Goal: Task Accomplishment & Management: Complete application form

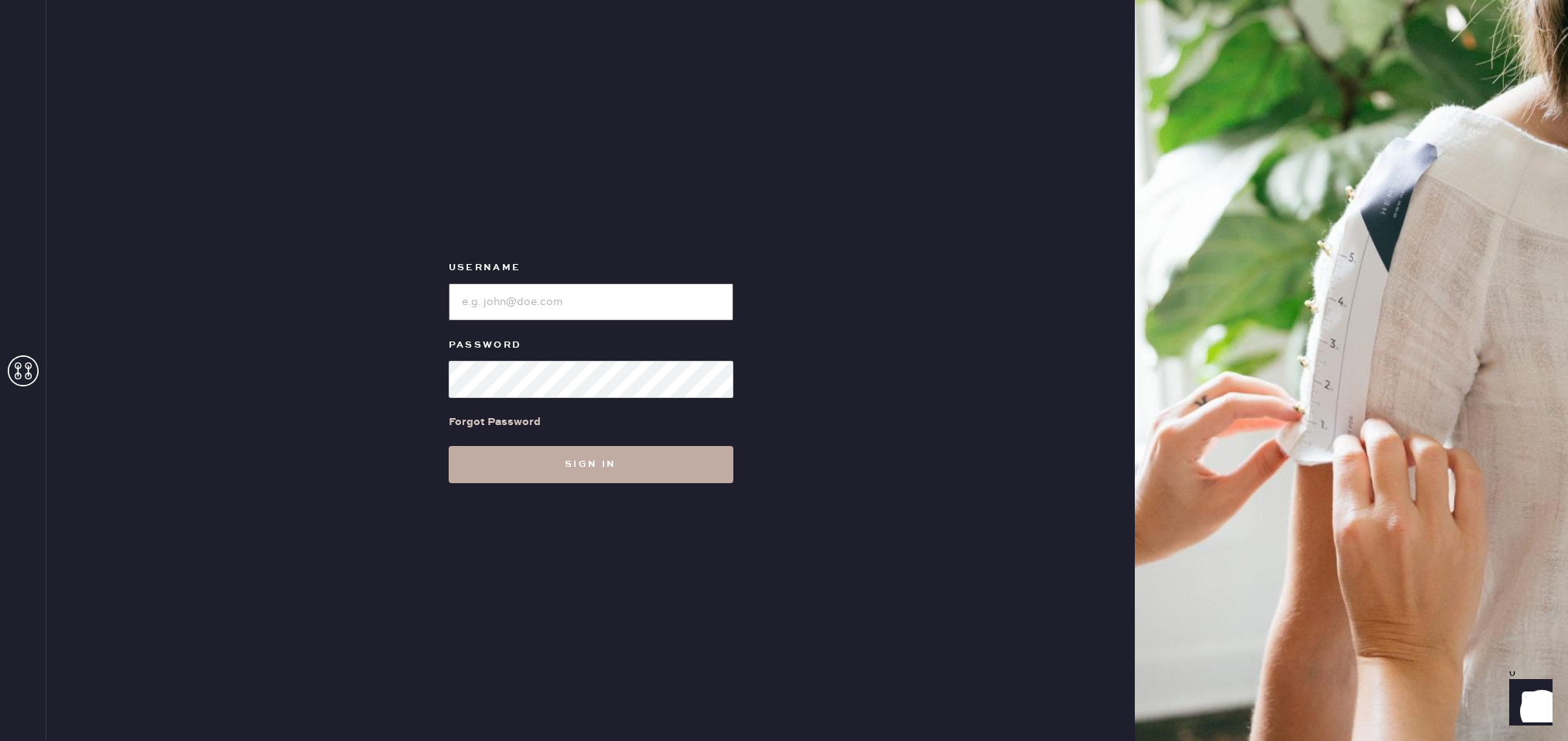
type input "reformationdesigndistrictmiami"
click at [553, 465] on button "Sign in" at bounding box center [591, 465] width 285 height 37
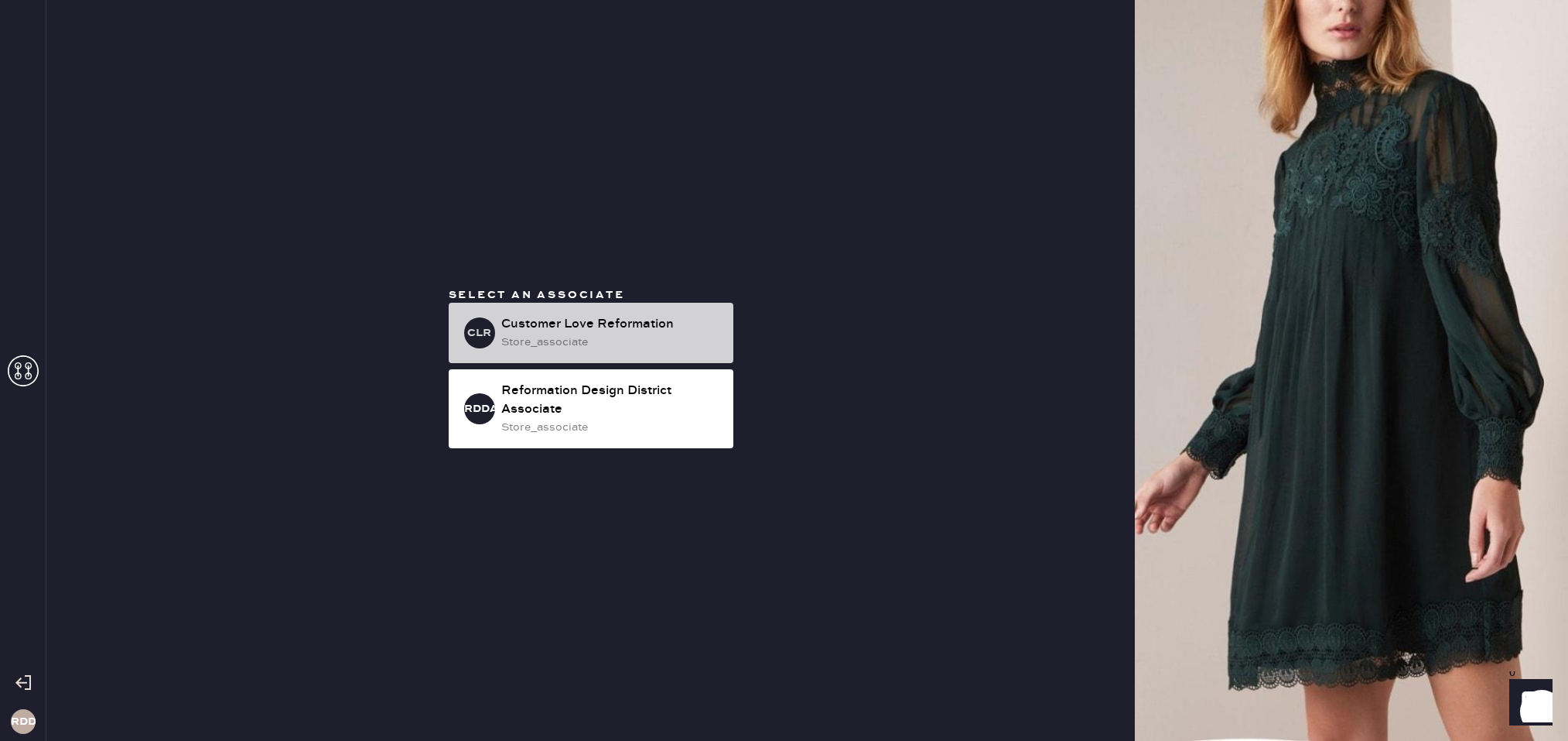
click at [649, 346] on div "store_associate" at bounding box center [611, 342] width 220 height 17
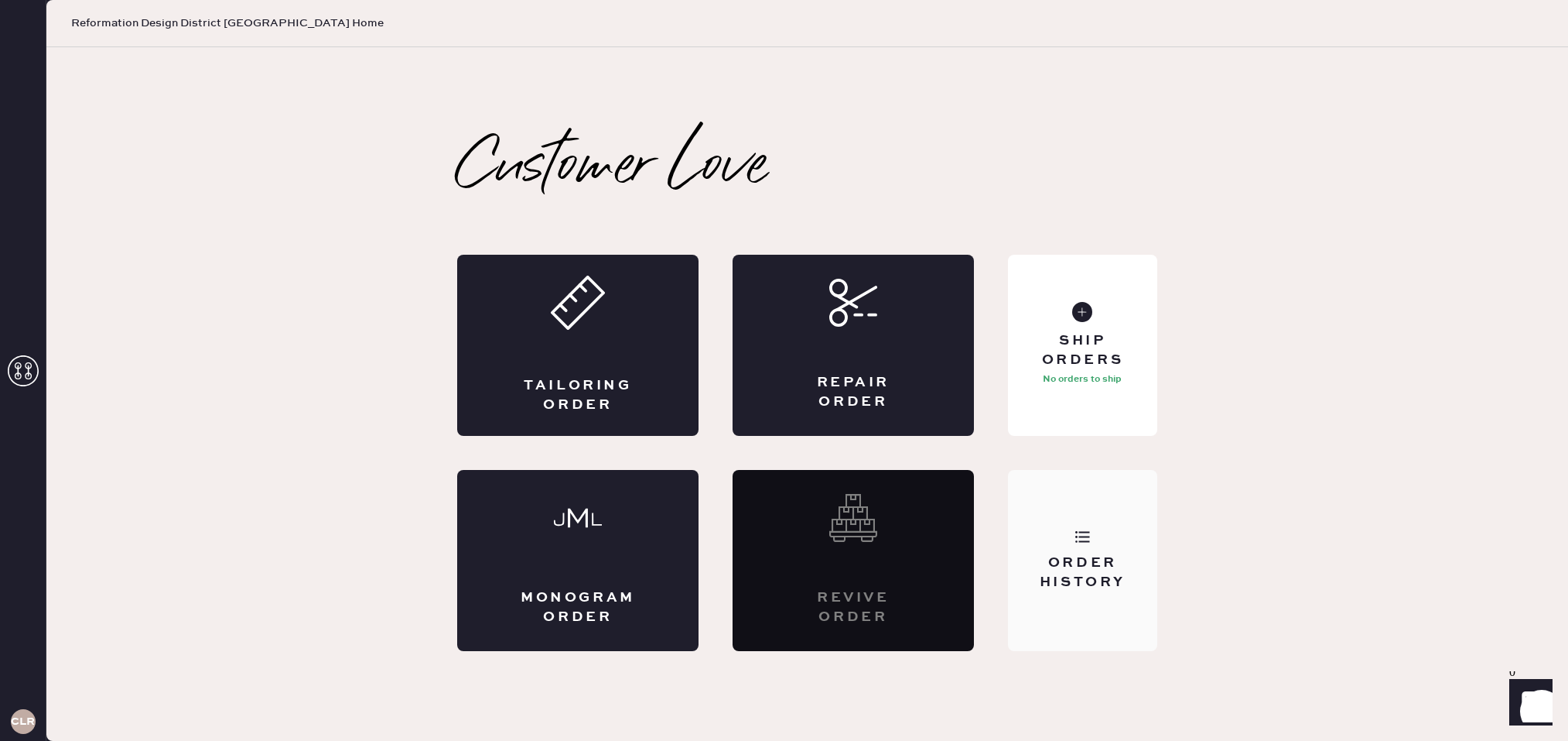
click at [1137, 522] on div "Order History" at bounding box center [1083, 561] width 149 height 181
click at [603, 342] on div "Tailoring Order" at bounding box center [578, 345] width 241 height 181
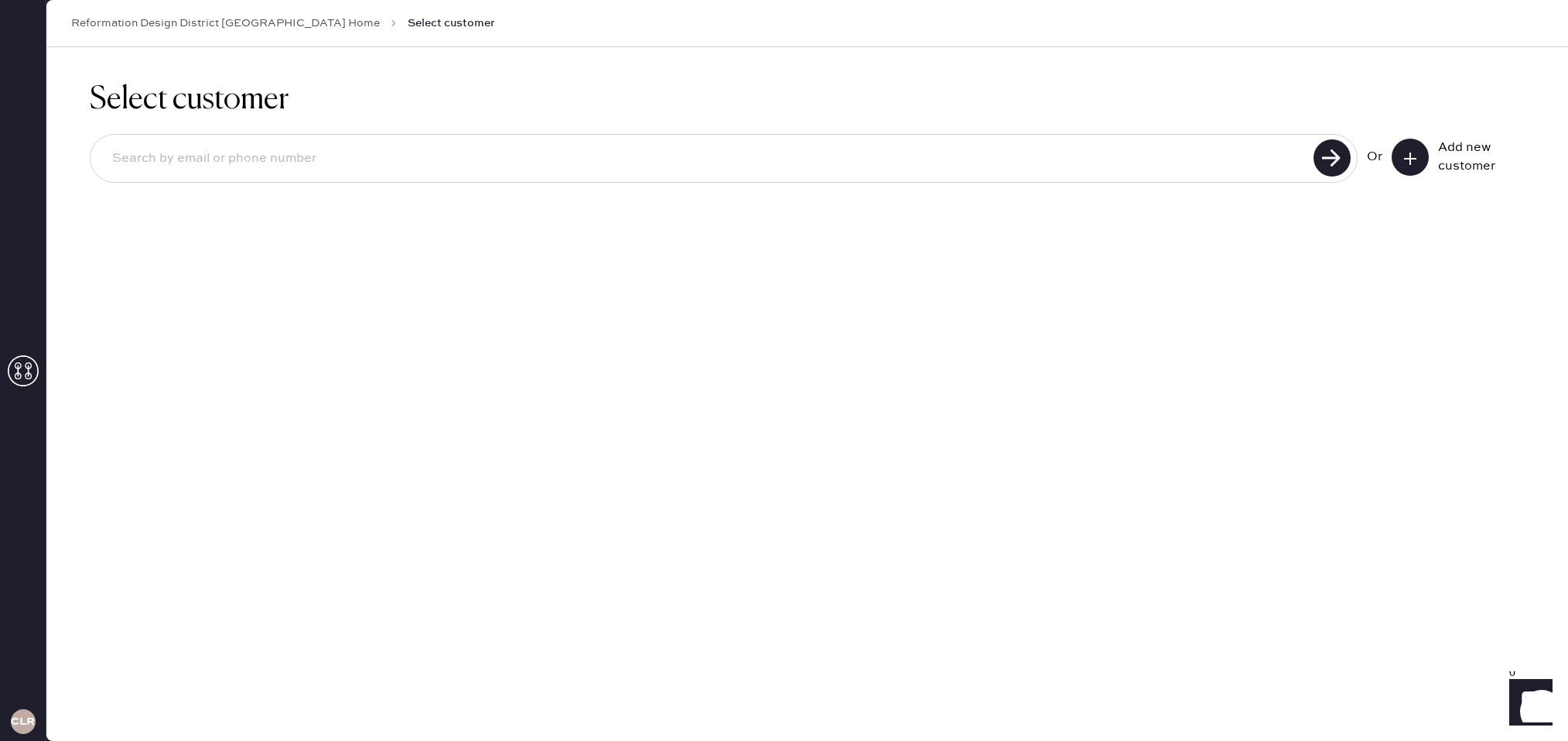
click at [1403, 162] on icon at bounding box center [1410, 159] width 16 height 16
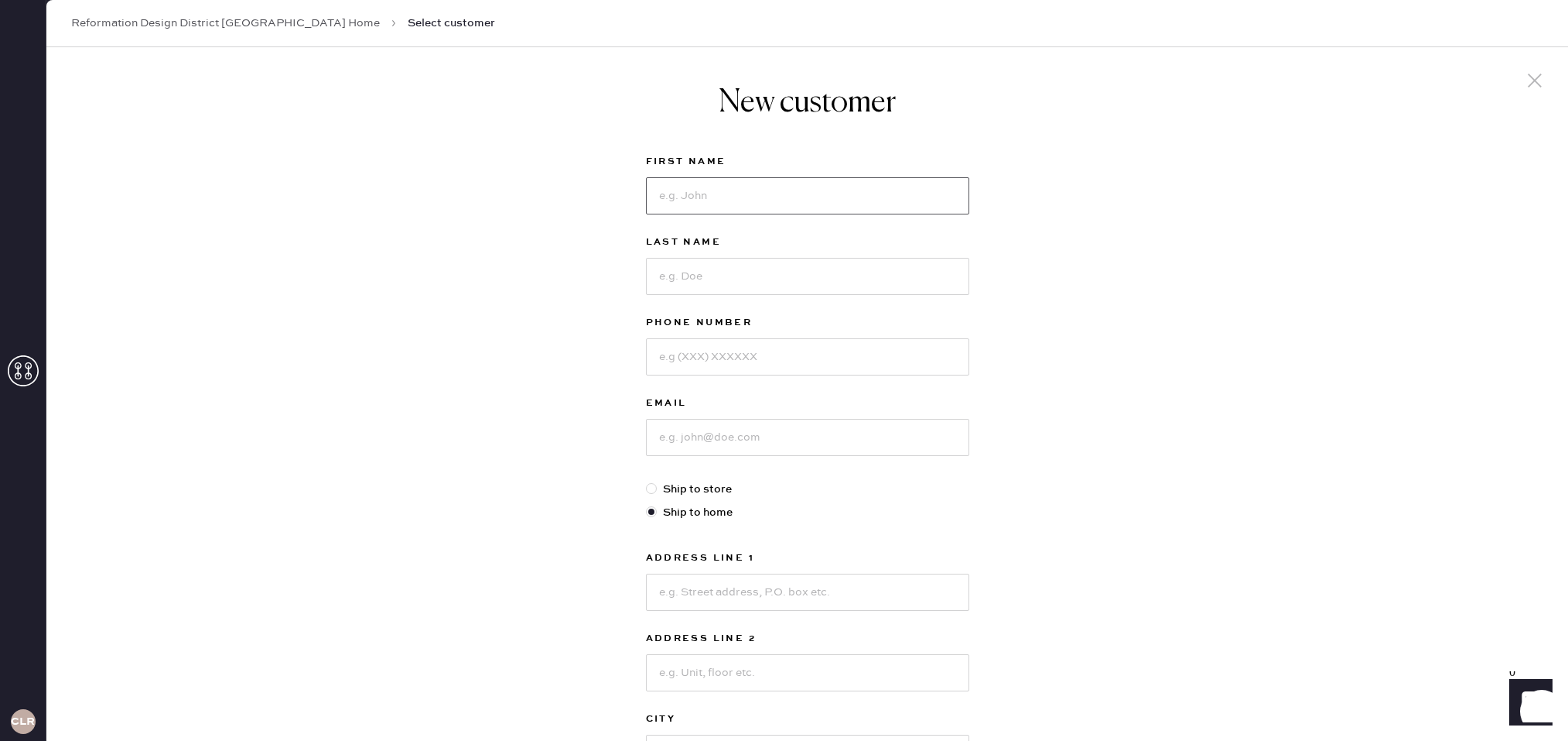
click at [715, 191] on input at bounding box center [808, 196] width 323 height 37
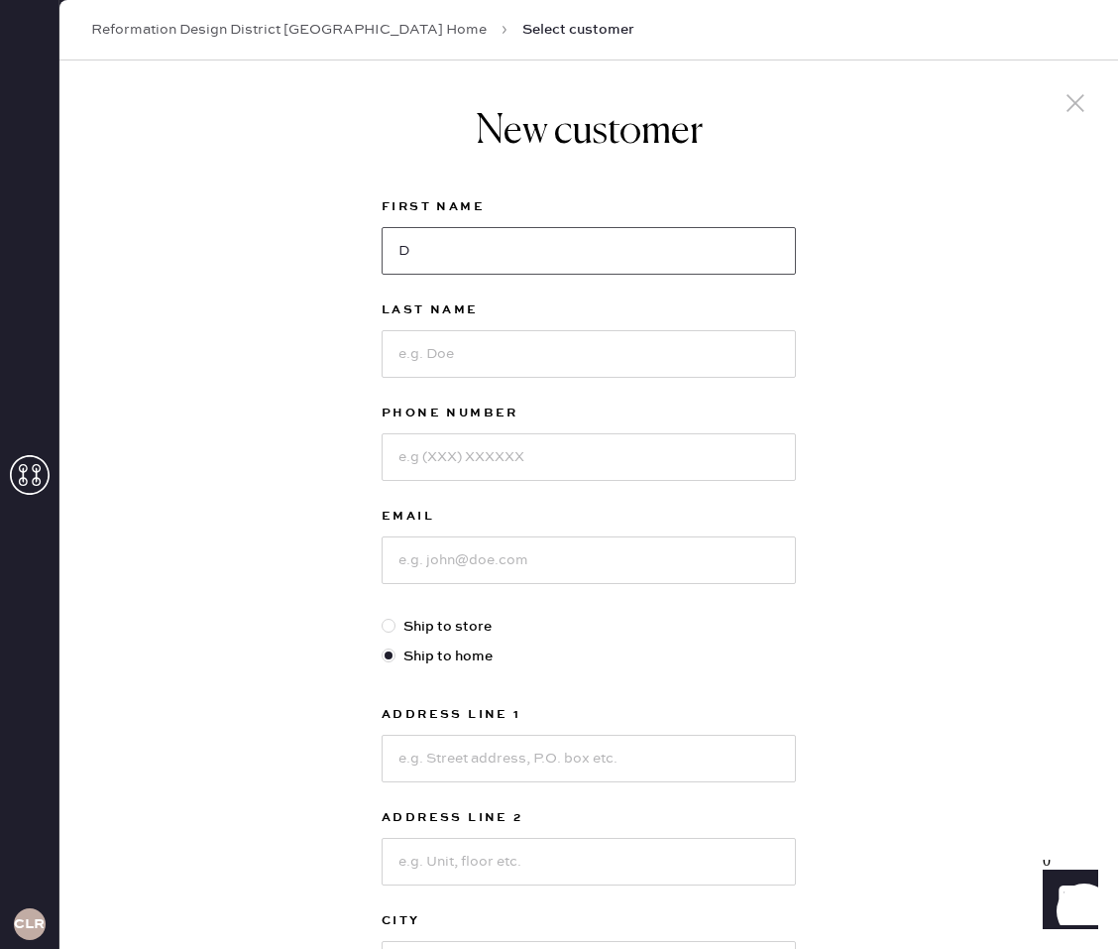
type input "Deepika"
click at [591, 360] on input at bounding box center [589, 354] width 414 height 48
type input "Misra"
click at [564, 447] on input at bounding box center [589, 457] width 414 height 48
type input "9175174751"
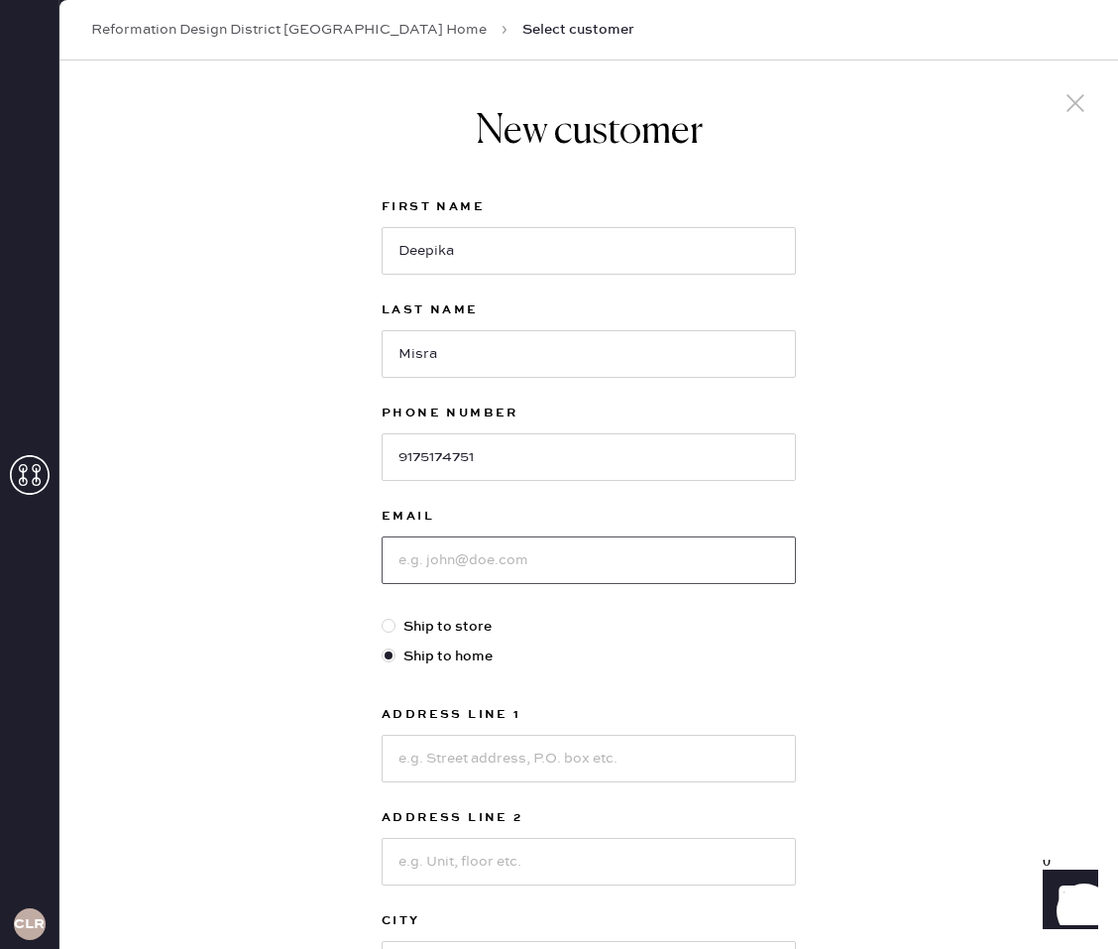
click at [570, 574] on input at bounding box center [589, 560] width 414 height 48
paste input "[EMAIL_ADDRESS][DOMAIN_NAME]"
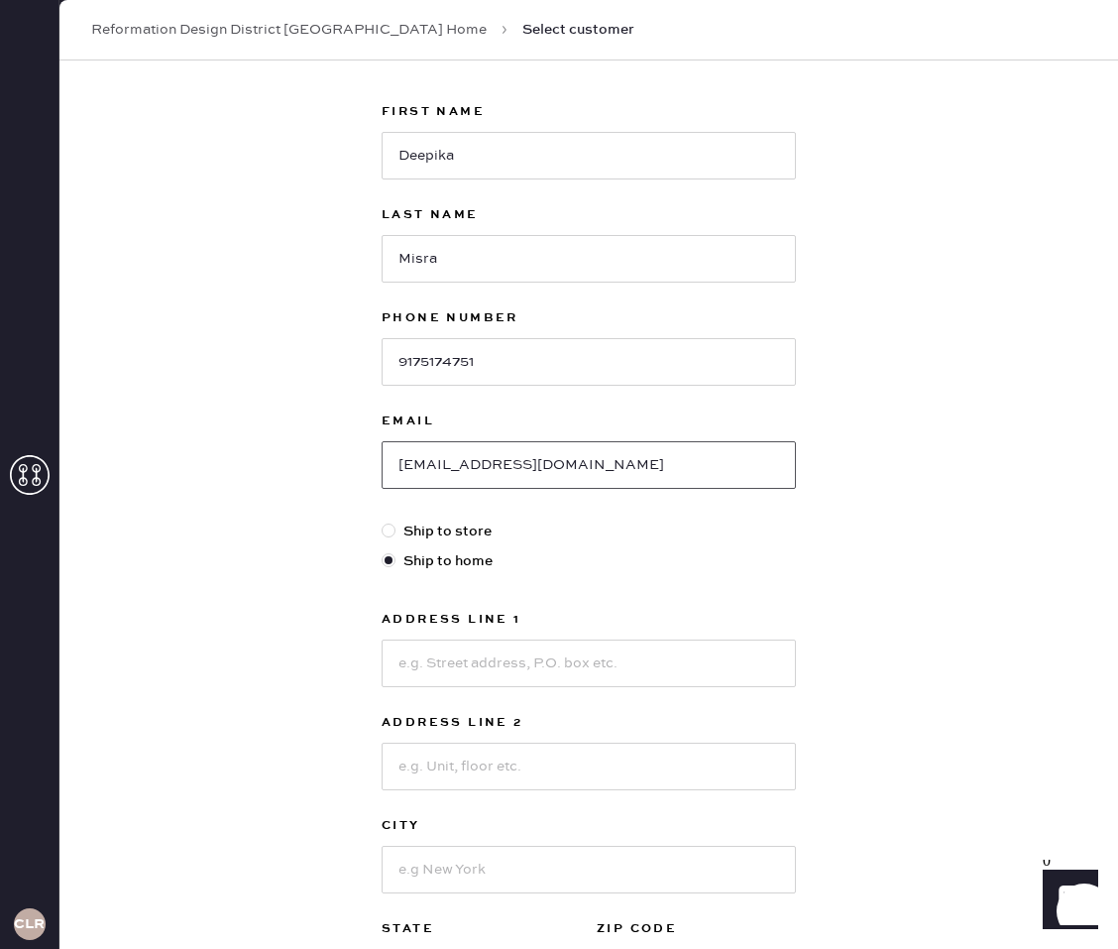
scroll to position [101, 0]
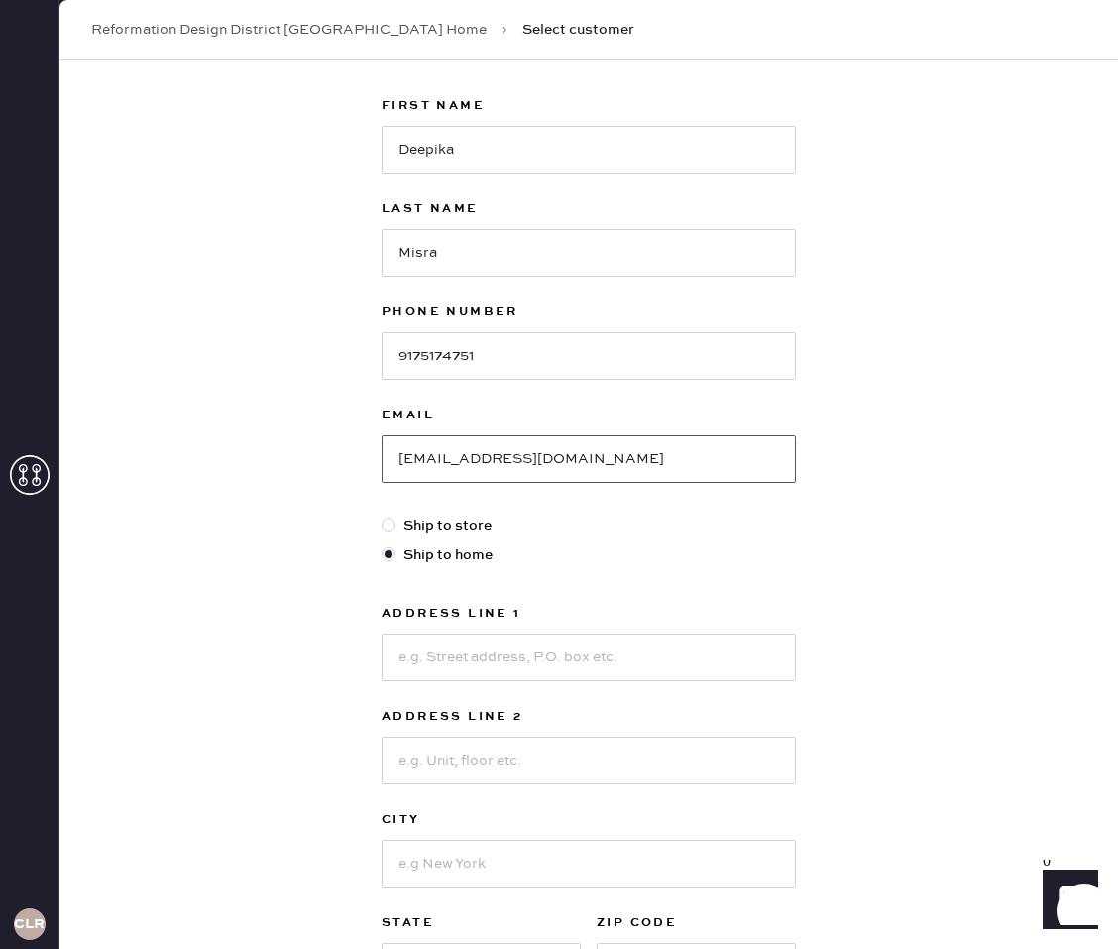
type input "[EMAIL_ADDRESS][DOMAIN_NAME]"
click at [635, 643] on input at bounding box center [589, 657] width 414 height 48
type input "[STREET_ADDRESS]"
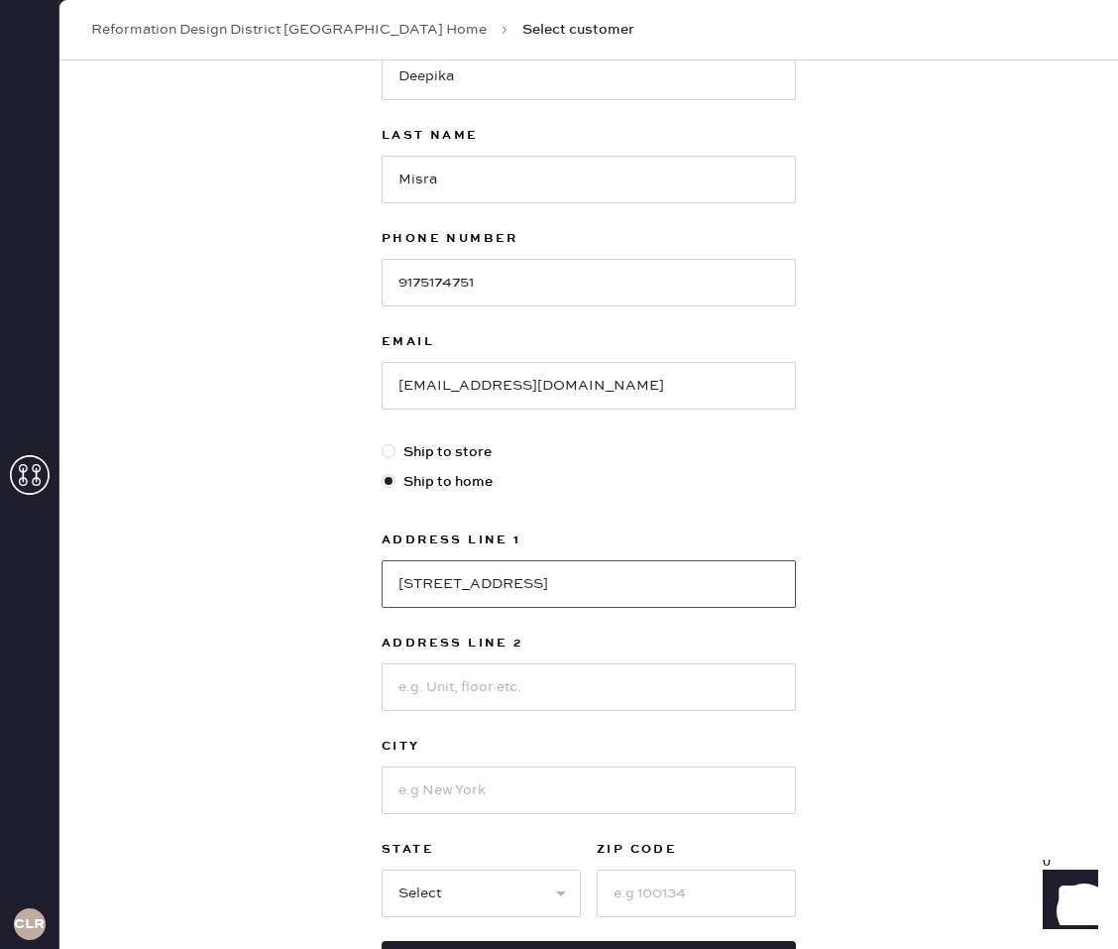
scroll to position [201, 0]
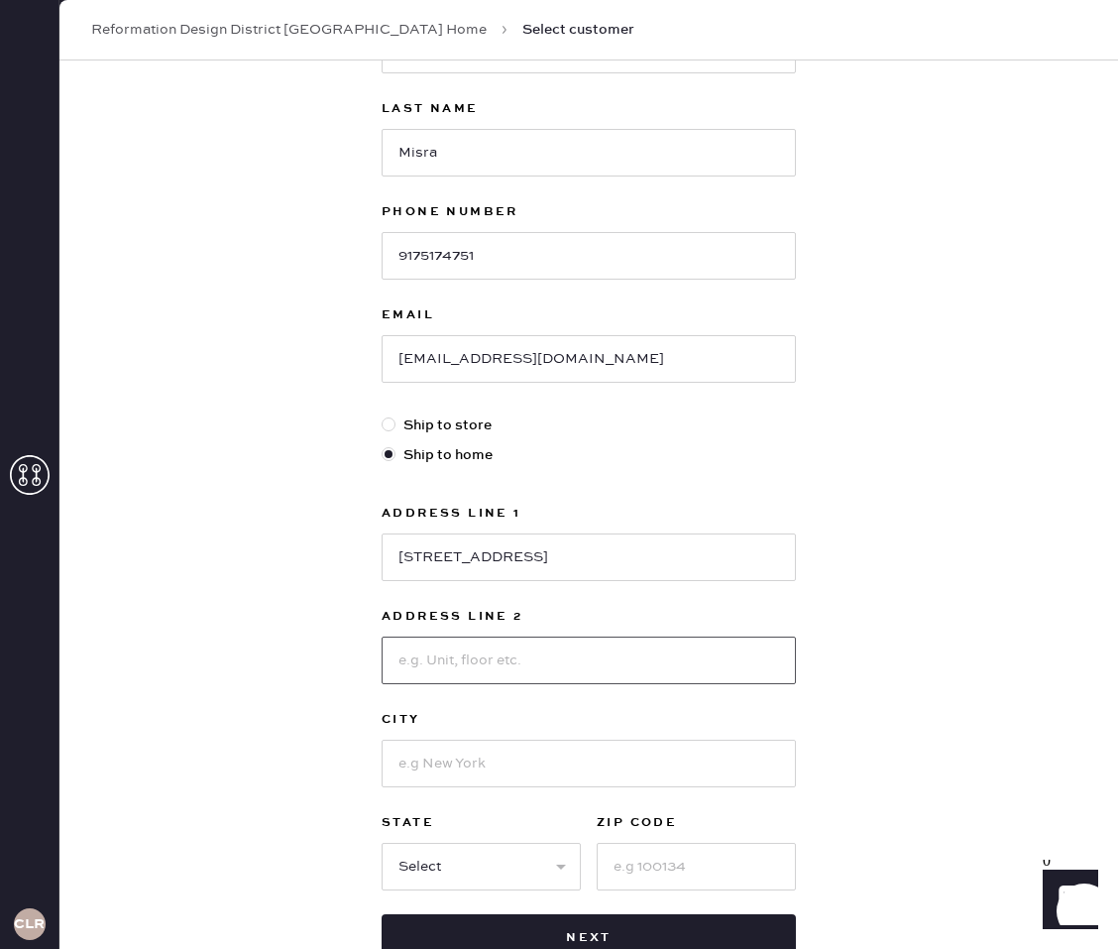
click at [565, 642] on input at bounding box center [589, 660] width 414 height 48
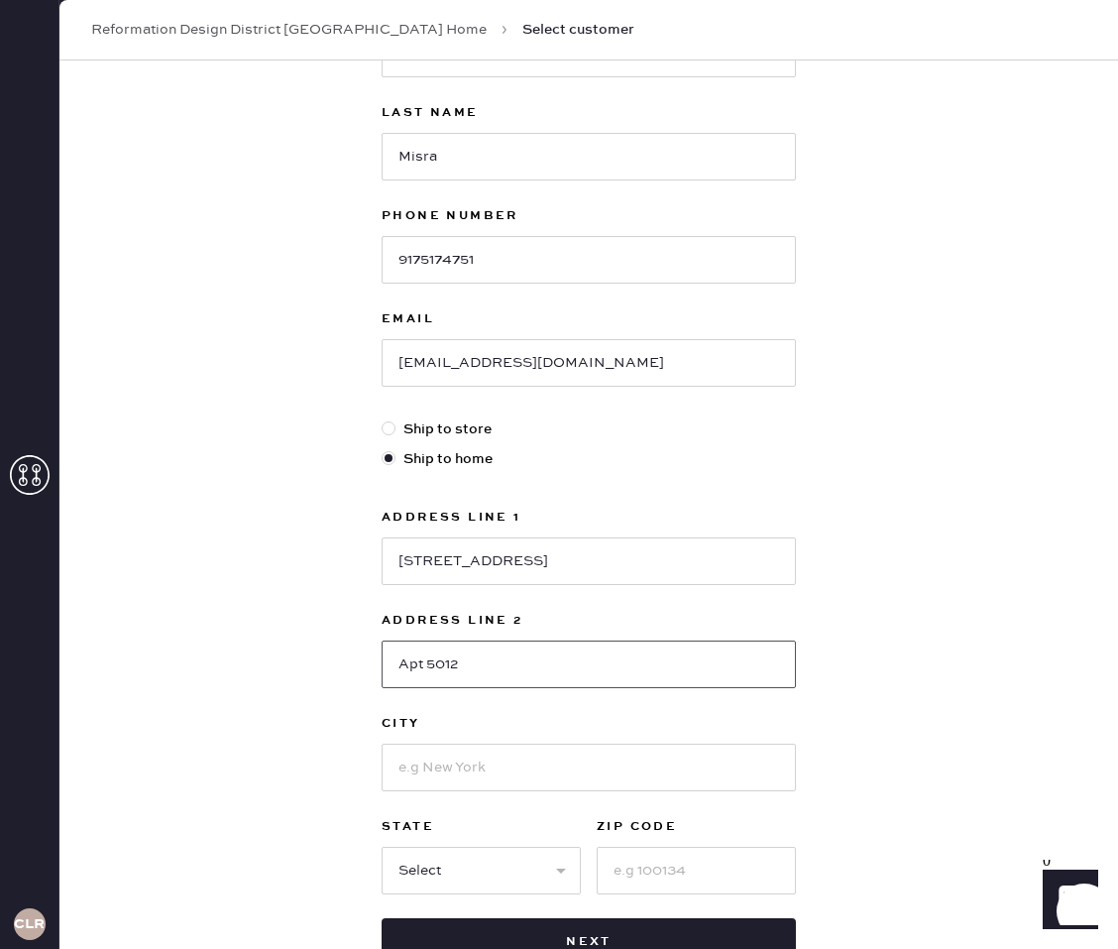
type input "Apt 5012"
click at [853, 643] on div "New customer First Name Deepika Last Name [PERSON_NAME] Phone Number [PHONE_NUM…" at bounding box center [588, 477] width 1059 height 1229
click at [660, 762] on input at bounding box center [589, 767] width 414 height 48
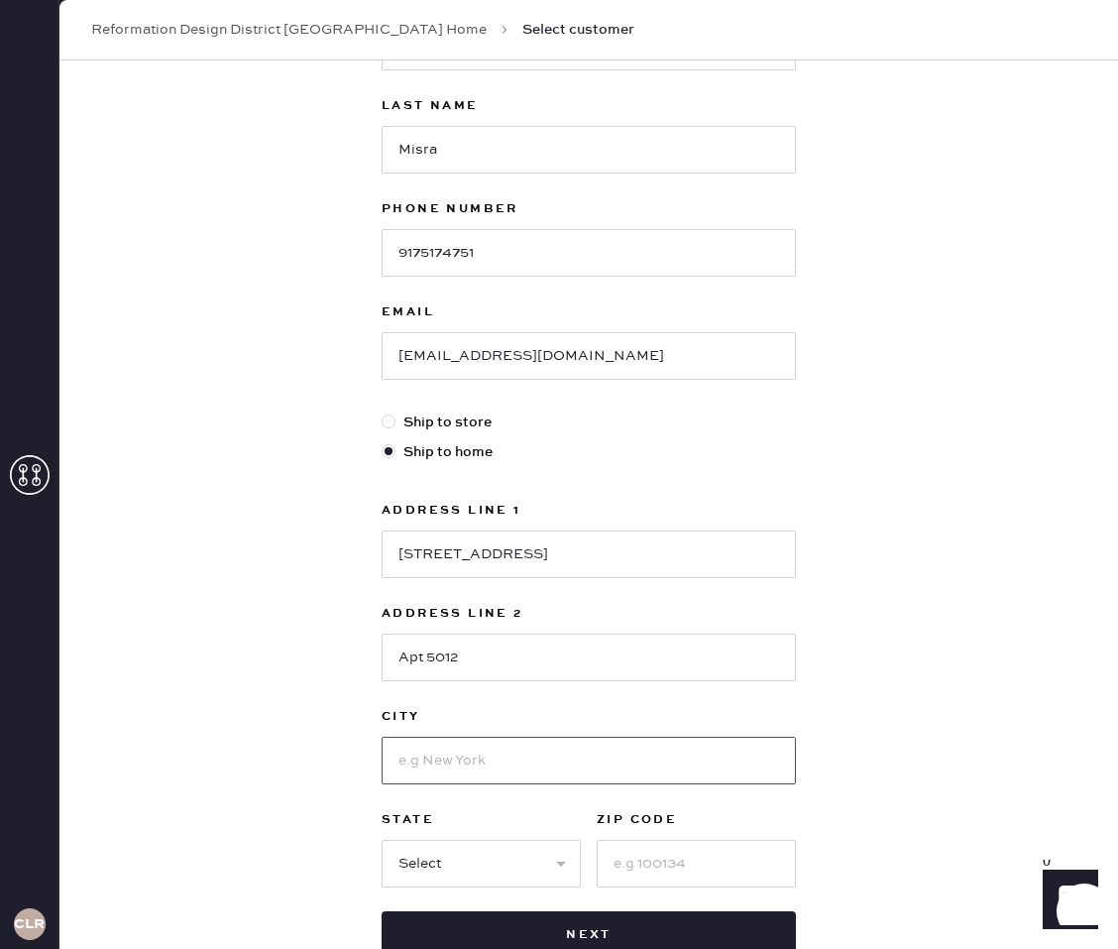
scroll to position [205, 0]
type input "[GEOGRAPHIC_DATA]"
select select "FL"
type input "33139"
click at [488, 760] on input "[GEOGRAPHIC_DATA]" at bounding box center [589, 759] width 414 height 48
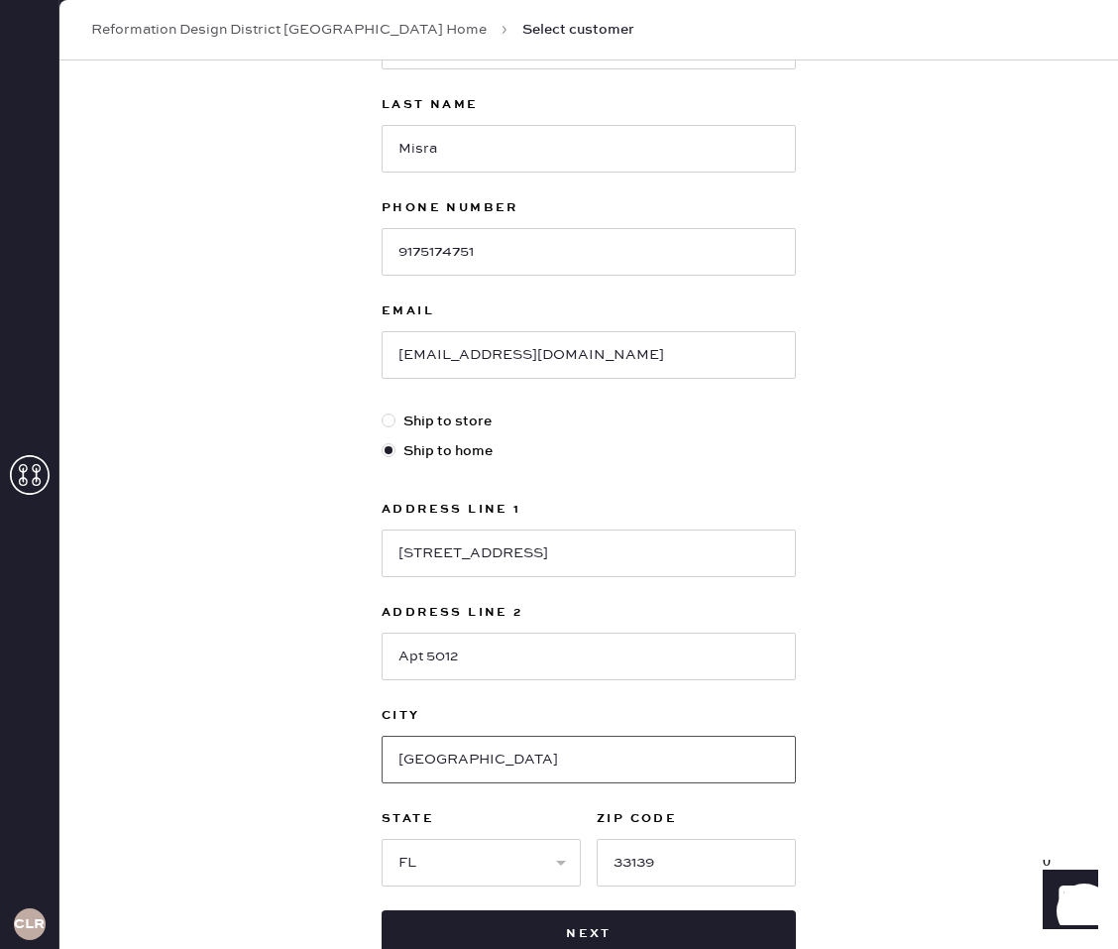
click at [488, 760] on input "[GEOGRAPHIC_DATA]" at bounding box center [589, 759] width 414 height 48
type input "[GEOGRAPHIC_DATA]"
click at [409, 847] on select "Select AK AL AR AZ CA CO CT [GEOGRAPHIC_DATA] DE FL [GEOGRAPHIC_DATA] HI [GEOGR…" at bounding box center [481, 863] width 199 height 48
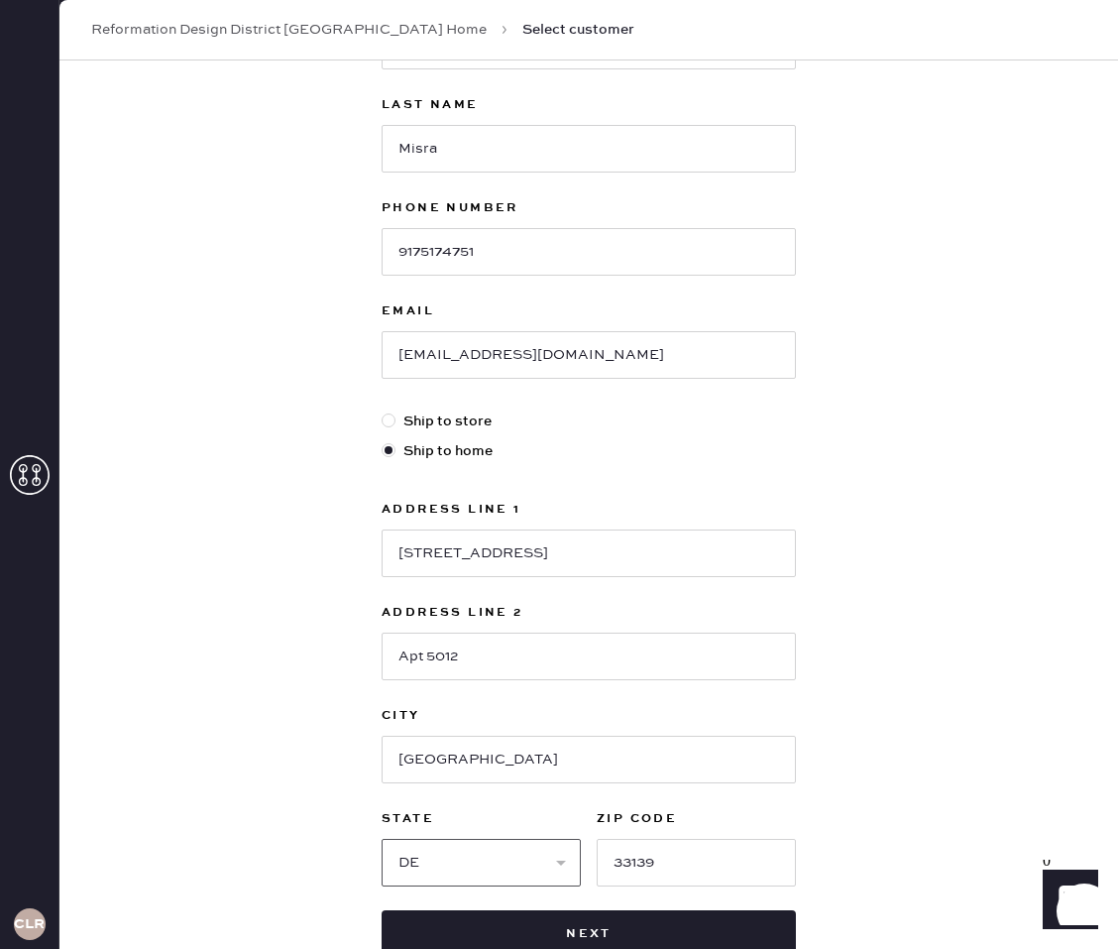
click at [382, 839] on select "Select AK AL AR AZ CA CO CT [GEOGRAPHIC_DATA] DE FL [GEOGRAPHIC_DATA] HI [GEOGR…" at bounding box center [481, 863] width 199 height 48
click at [824, 781] on div "New customer First Name Deepika Last Name [PERSON_NAME] Phone Number [PHONE_NUM…" at bounding box center [588, 469] width 1059 height 1229
drag, startPoint x: 588, startPoint y: 865, endPoint x: 542, endPoint y: 864, distance: 45.6
click at [584, 865] on div "State Select AK AL AR AZ CA CO [GEOGRAPHIC_DATA] [GEOGRAPHIC_DATA] DE [GEOGRAPH…" at bounding box center [589, 846] width 414 height 79
click at [526, 861] on select "Select AK AL AR AZ CA CO CT [GEOGRAPHIC_DATA] DE FL [GEOGRAPHIC_DATA] HI [GEOGR…" at bounding box center [481, 863] width 199 height 48
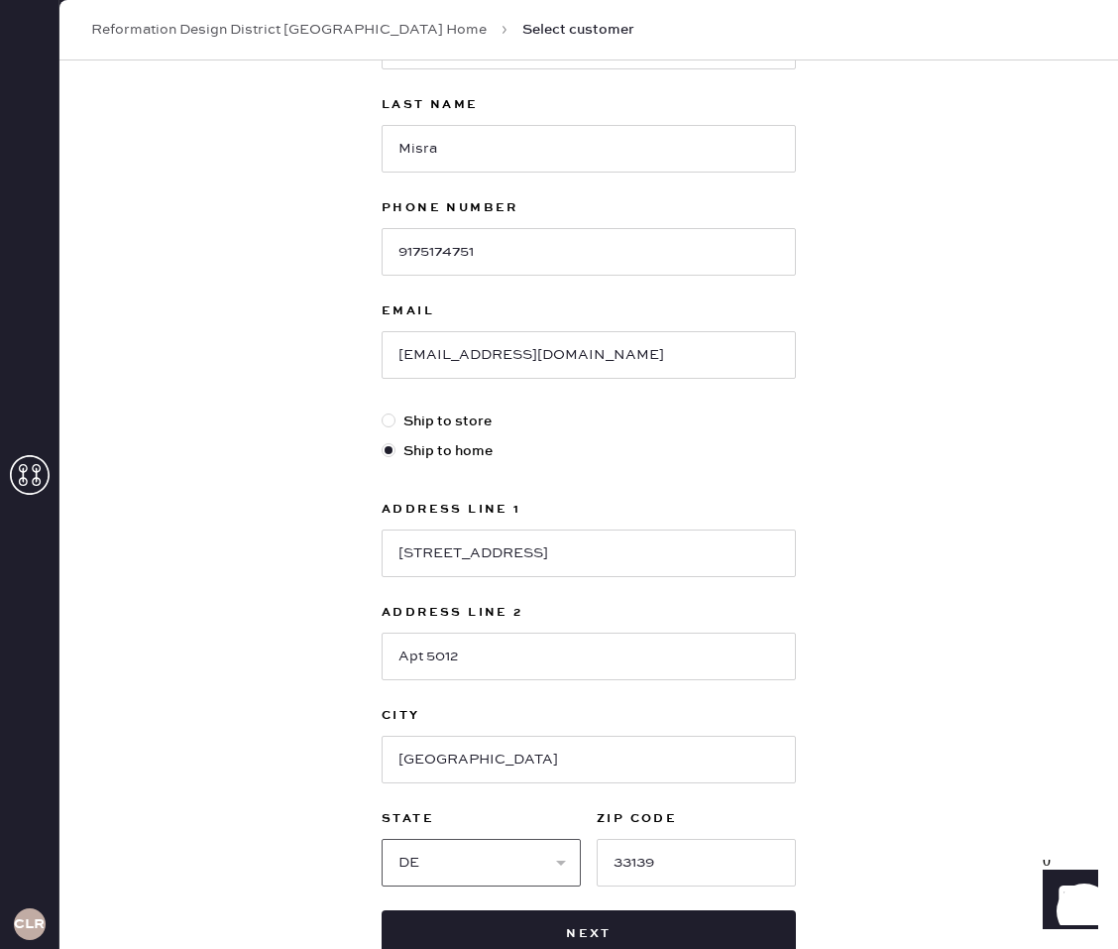
select select "FL"
click at [382, 839] on select "Select AK AL AR AZ CA CO CT [GEOGRAPHIC_DATA] DE FL [GEOGRAPHIC_DATA] HI [GEOGR…" at bounding box center [481, 863] width 199 height 48
click at [701, 861] on input "33139" at bounding box center [696, 863] width 199 height 48
type input "33132"
click at [971, 823] on div "New customer First Name Deepika Last Name [PERSON_NAME] Phone Number [PHONE_NUM…" at bounding box center [588, 469] width 1059 height 1229
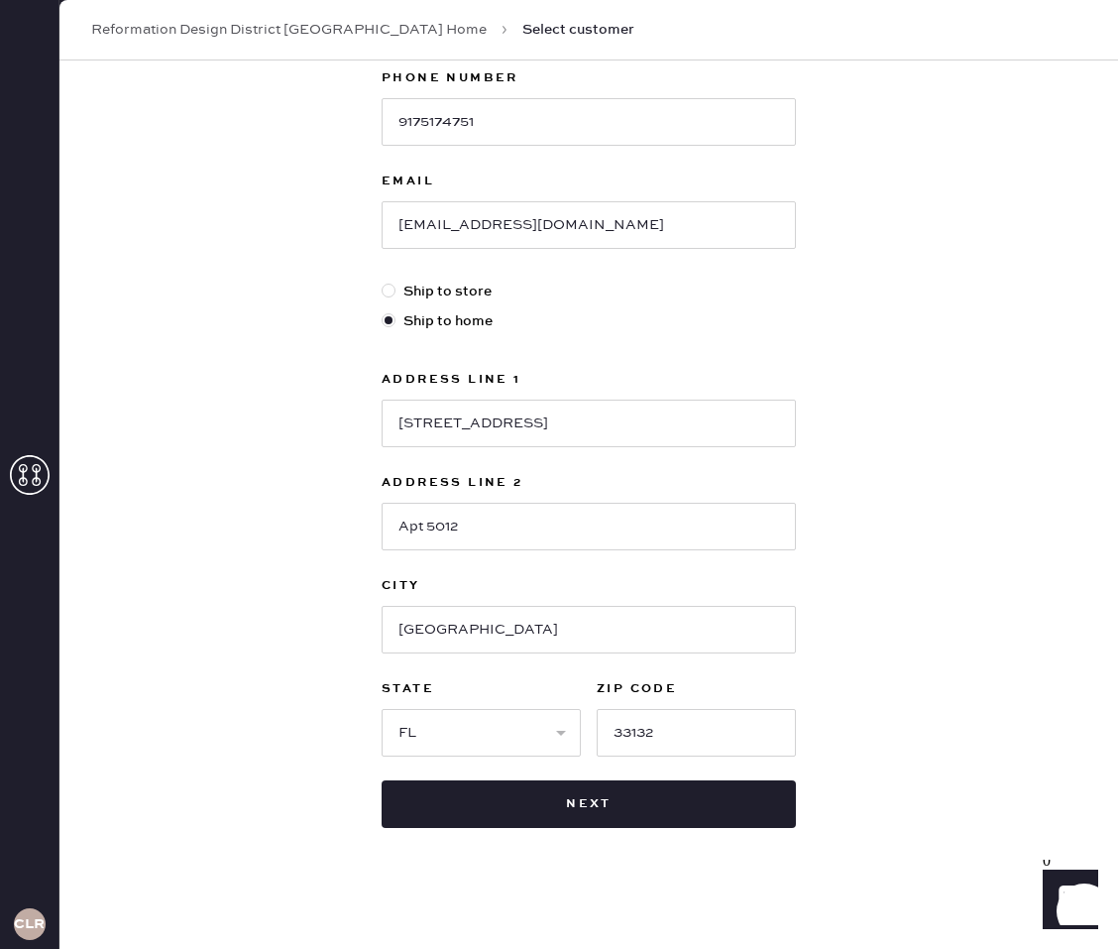
scroll to position [341, 0]
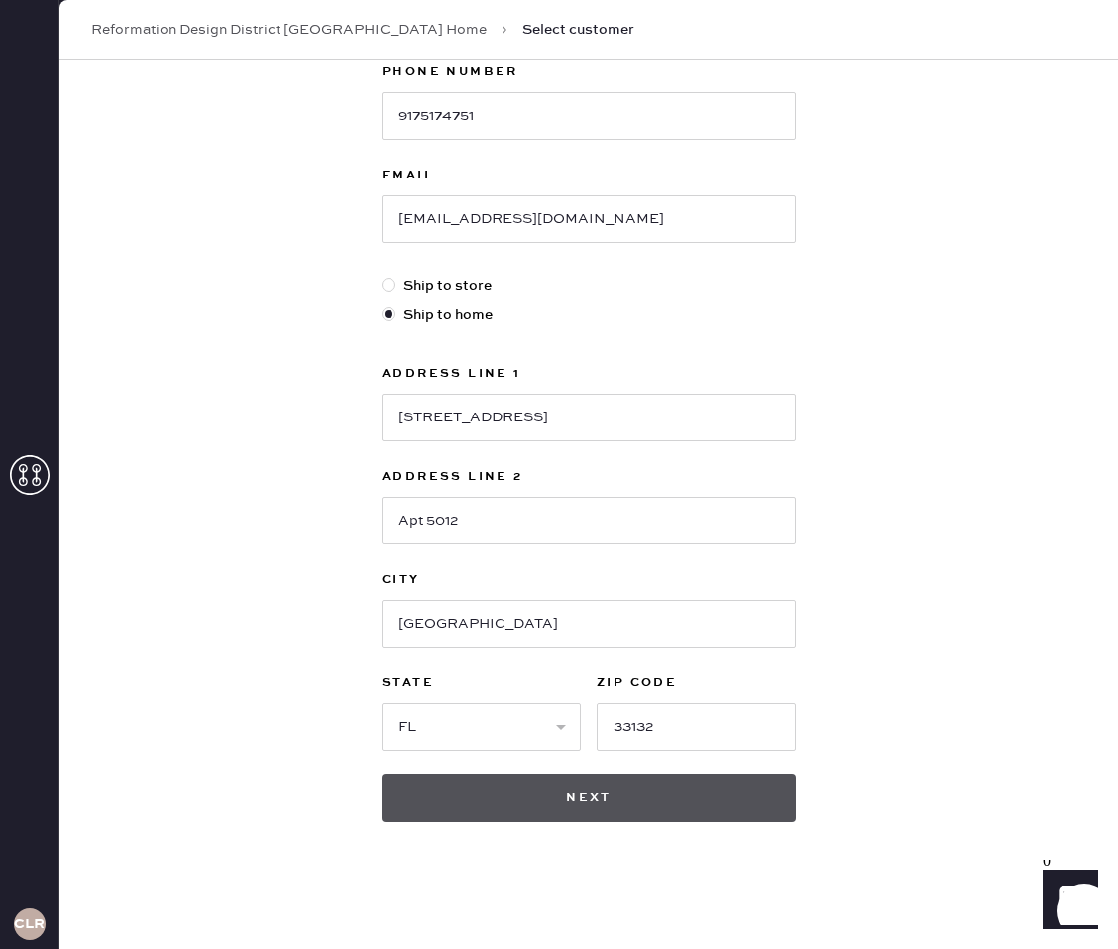
click at [718, 810] on button "Next" at bounding box center [589, 798] width 414 height 48
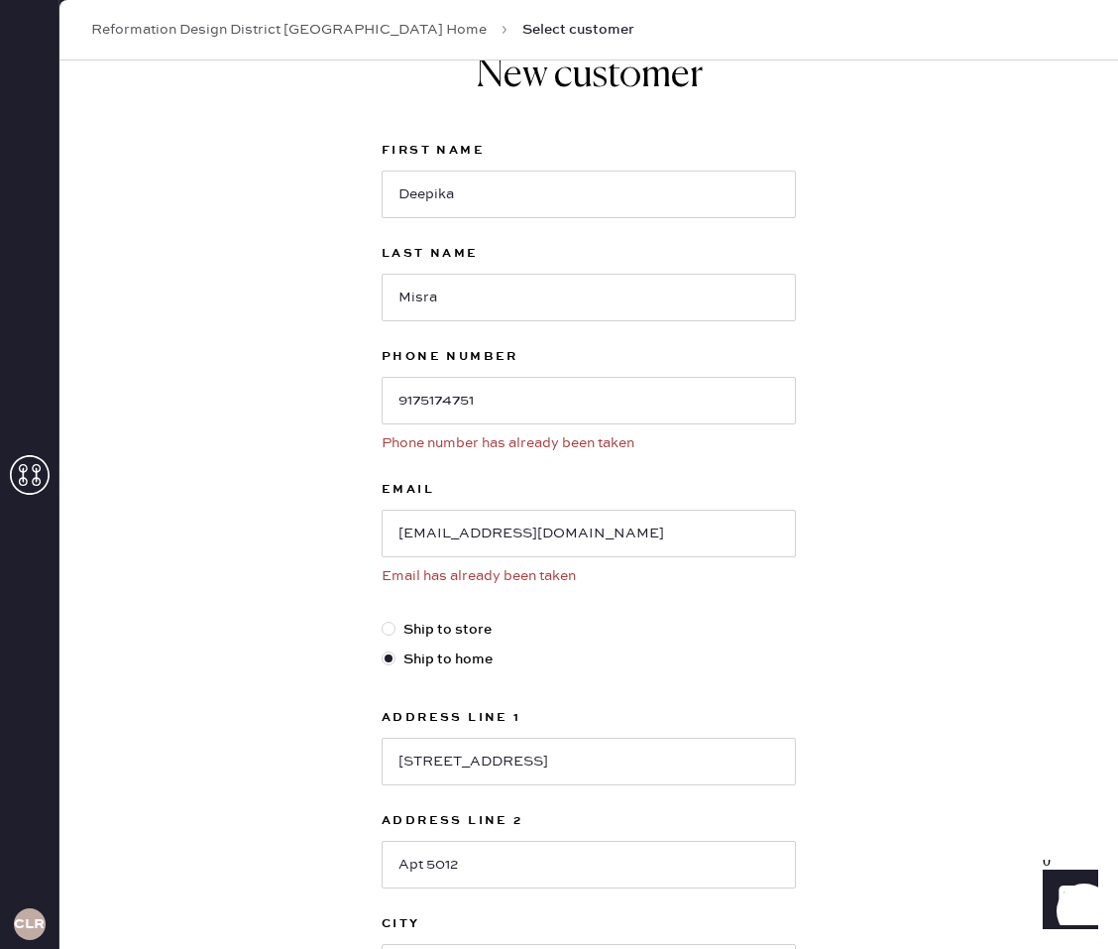
scroll to position [0, 0]
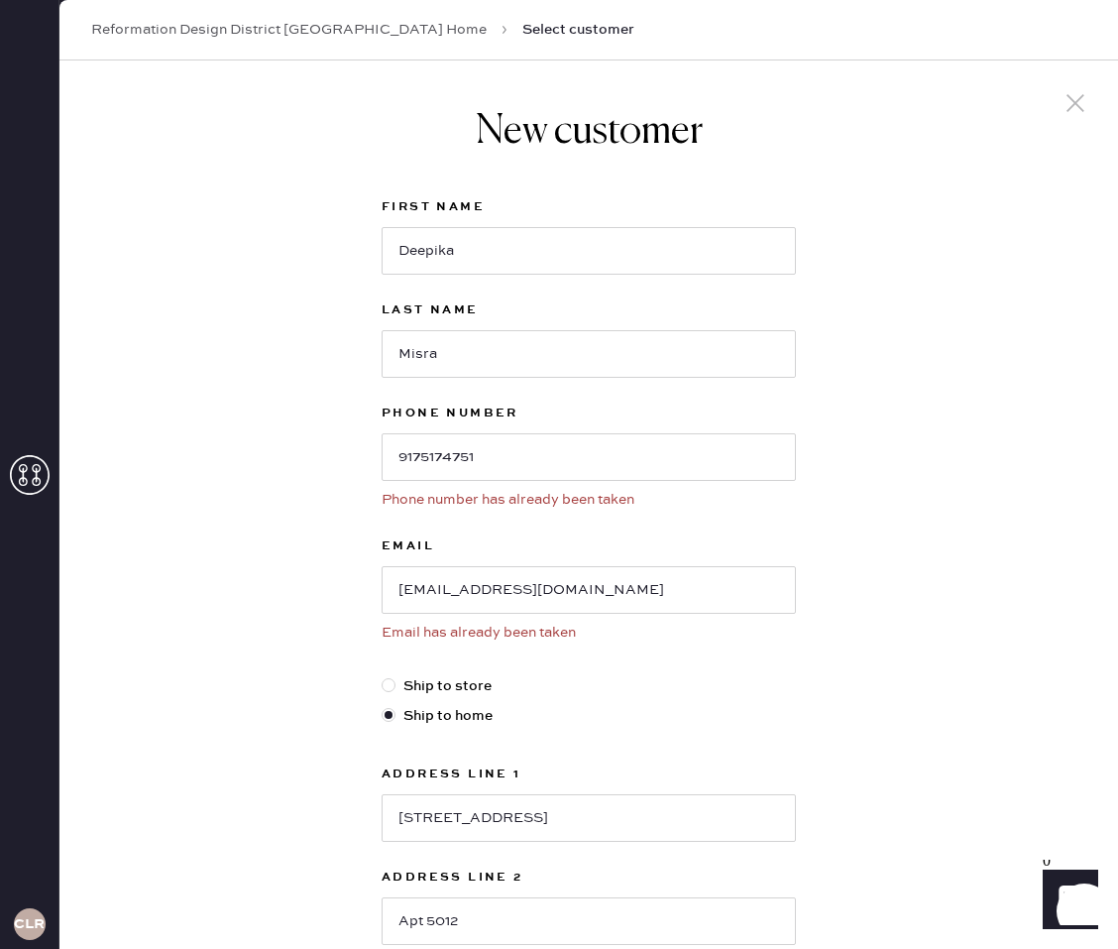
click at [1064, 91] on icon at bounding box center [1076, 103] width 30 height 30
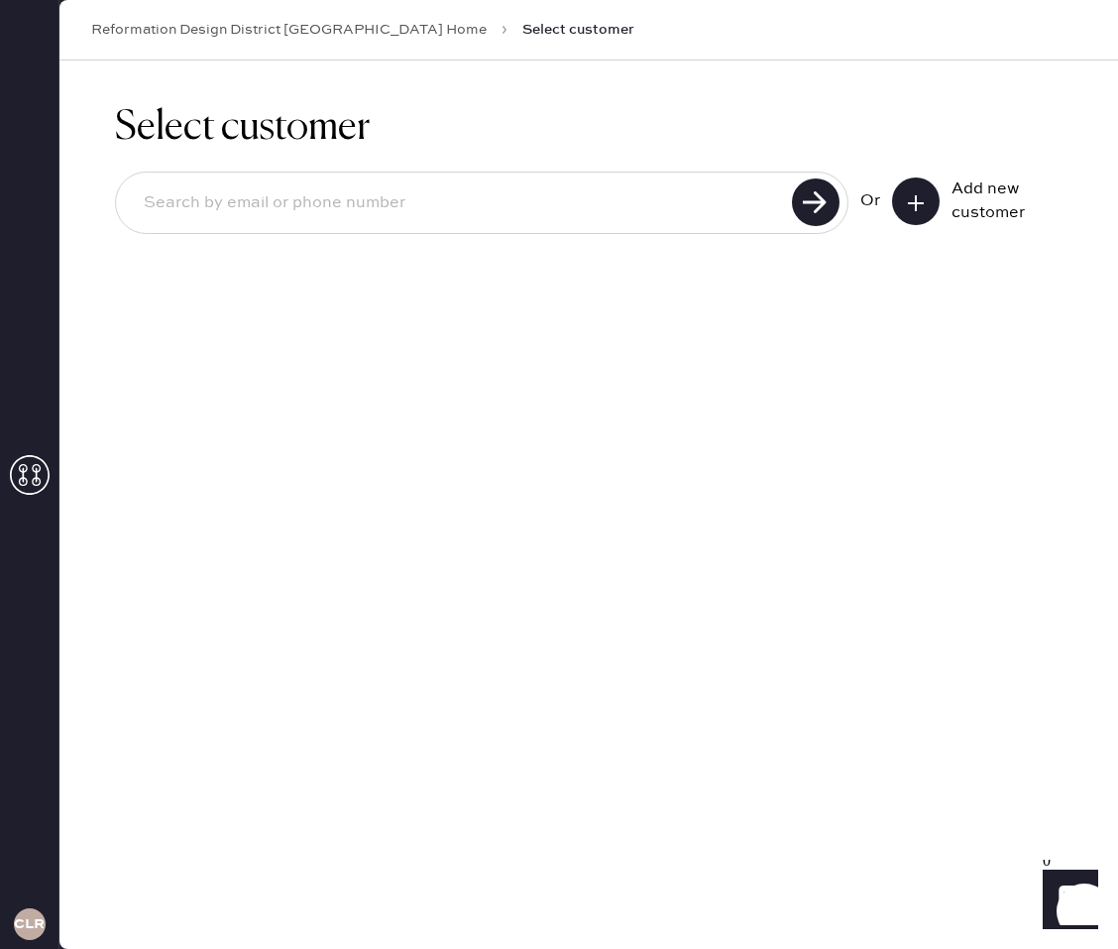
drag, startPoint x: 24, startPoint y: 444, endPoint x: 34, endPoint y: 467, distance: 24.9
click at [30, 452] on div "CLR" at bounding box center [29, 474] width 59 height 949
click at [34, 467] on icon at bounding box center [30, 475] width 40 height 40
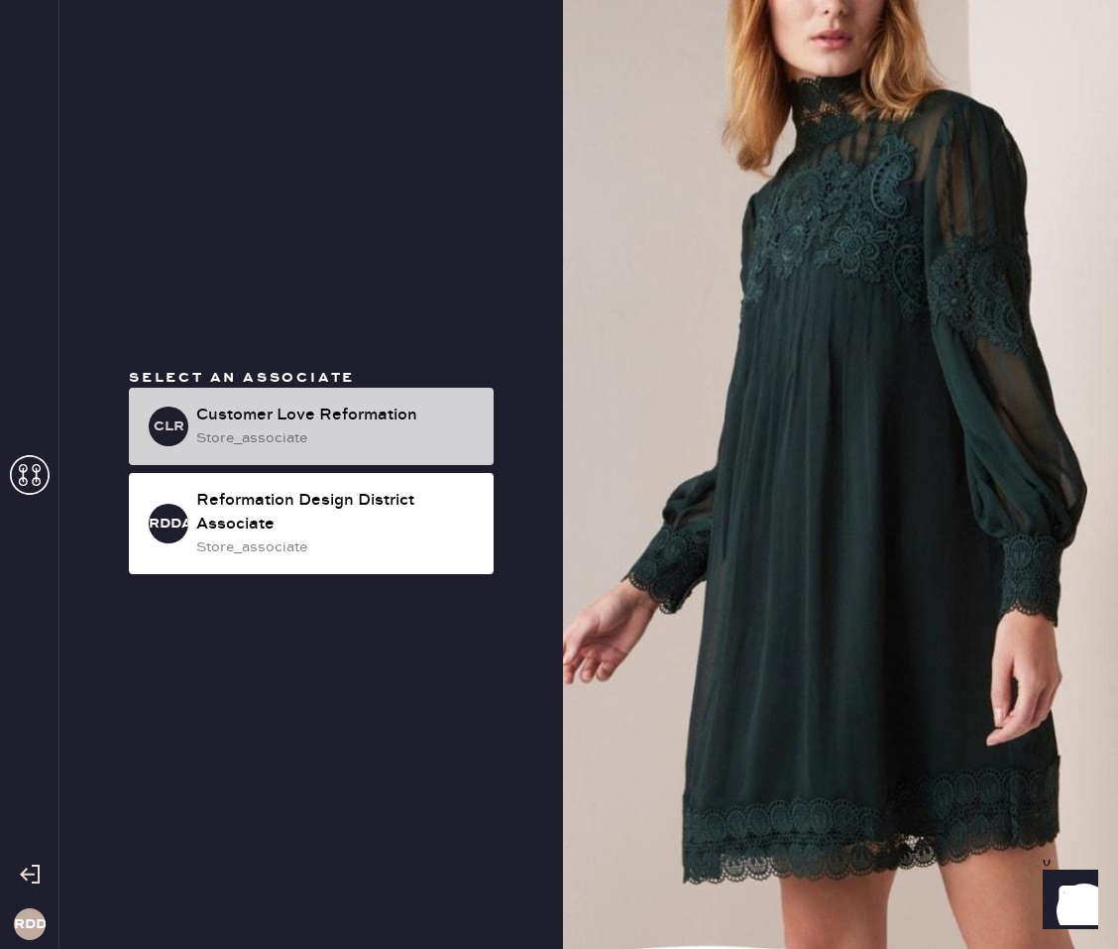
click at [263, 415] on div "Customer Love Reformation" at bounding box center [337, 415] width 282 height 24
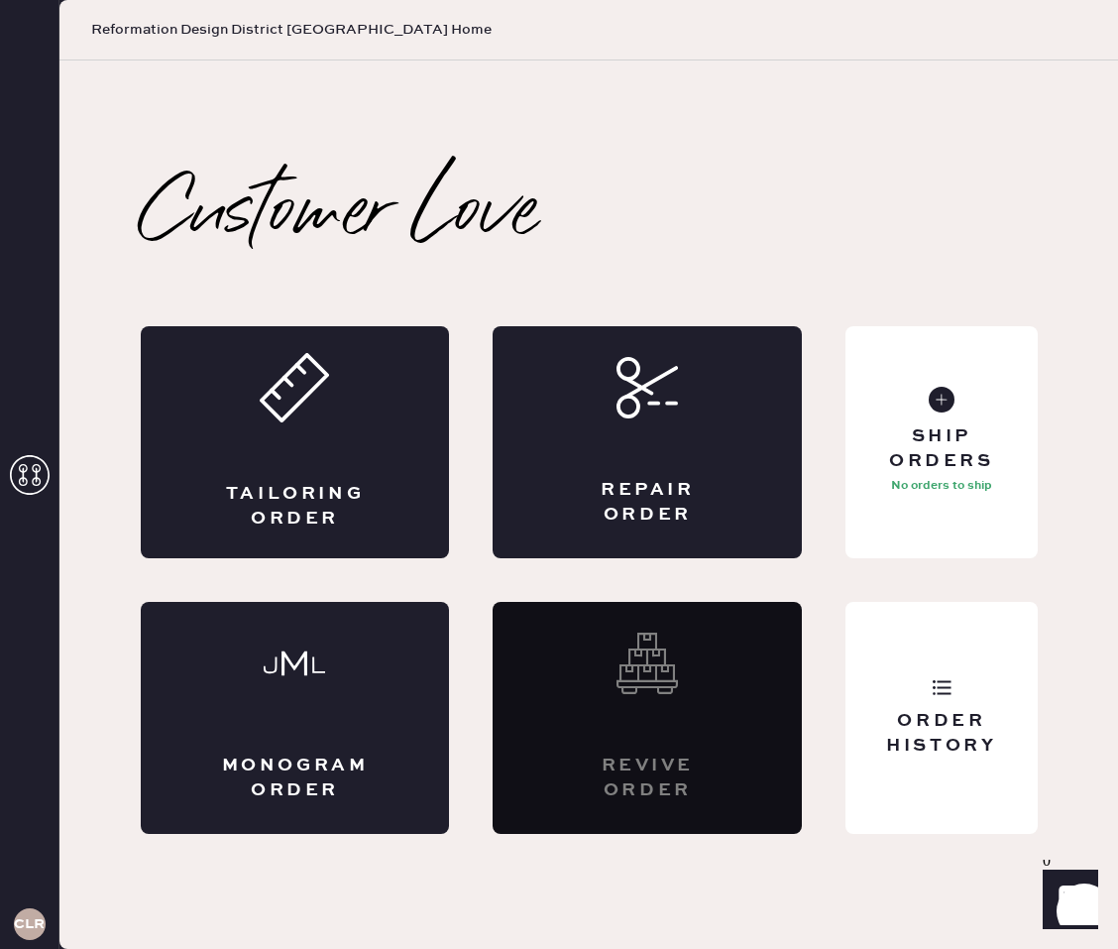
click at [923, 256] on div "Customer Love Tailoring Order Repair Order Monogram Order Revive order Order Hi…" at bounding box center [589, 504] width 976 height 658
click at [238, 475] on div "Tailoring Order" at bounding box center [295, 442] width 309 height 232
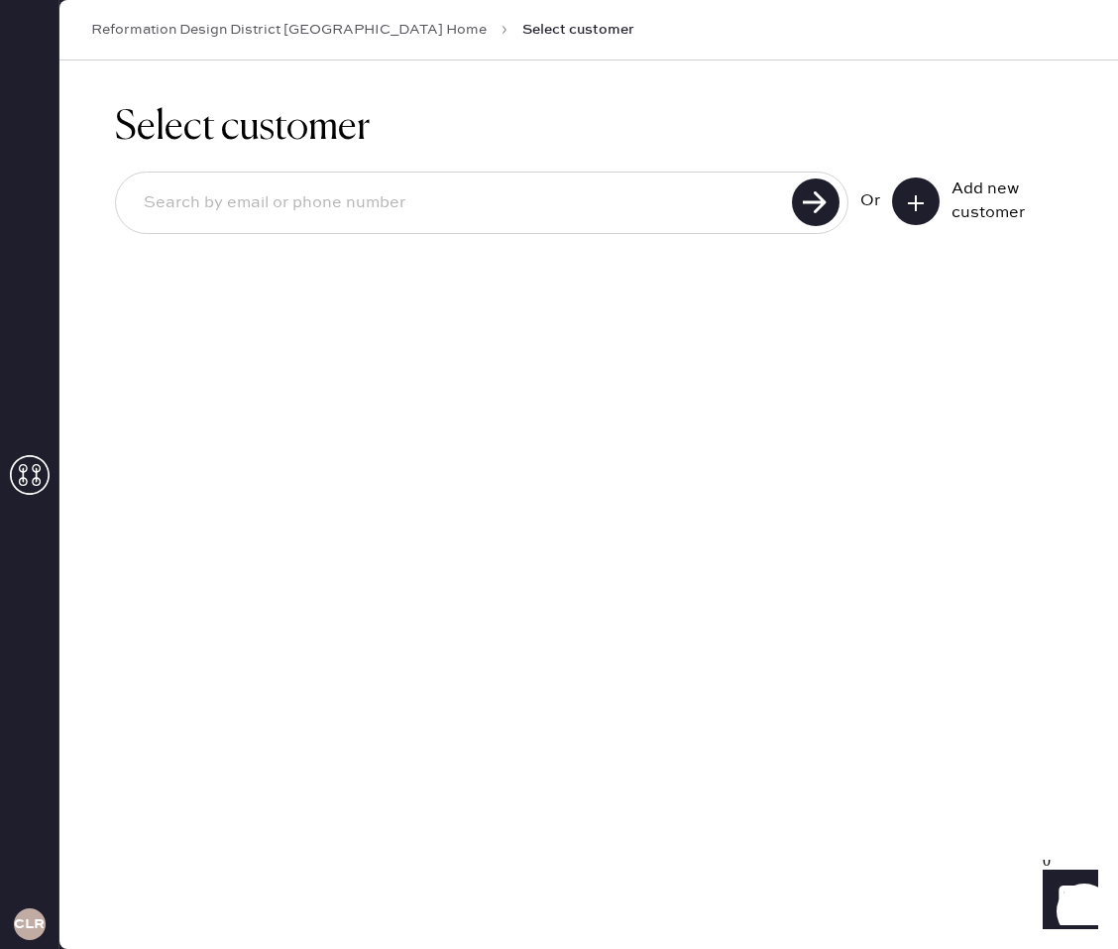
click at [325, 217] on input at bounding box center [457, 203] width 658 height 46
type input "9175174751"
click at [874, 357] on div "Select customer 9175174751 Or Add new customer" at bounding box center [588, 504] width 1059 height 888
click at [448, 210] on input "9175174751" at bounding box center [457, 203] width 658 height 46
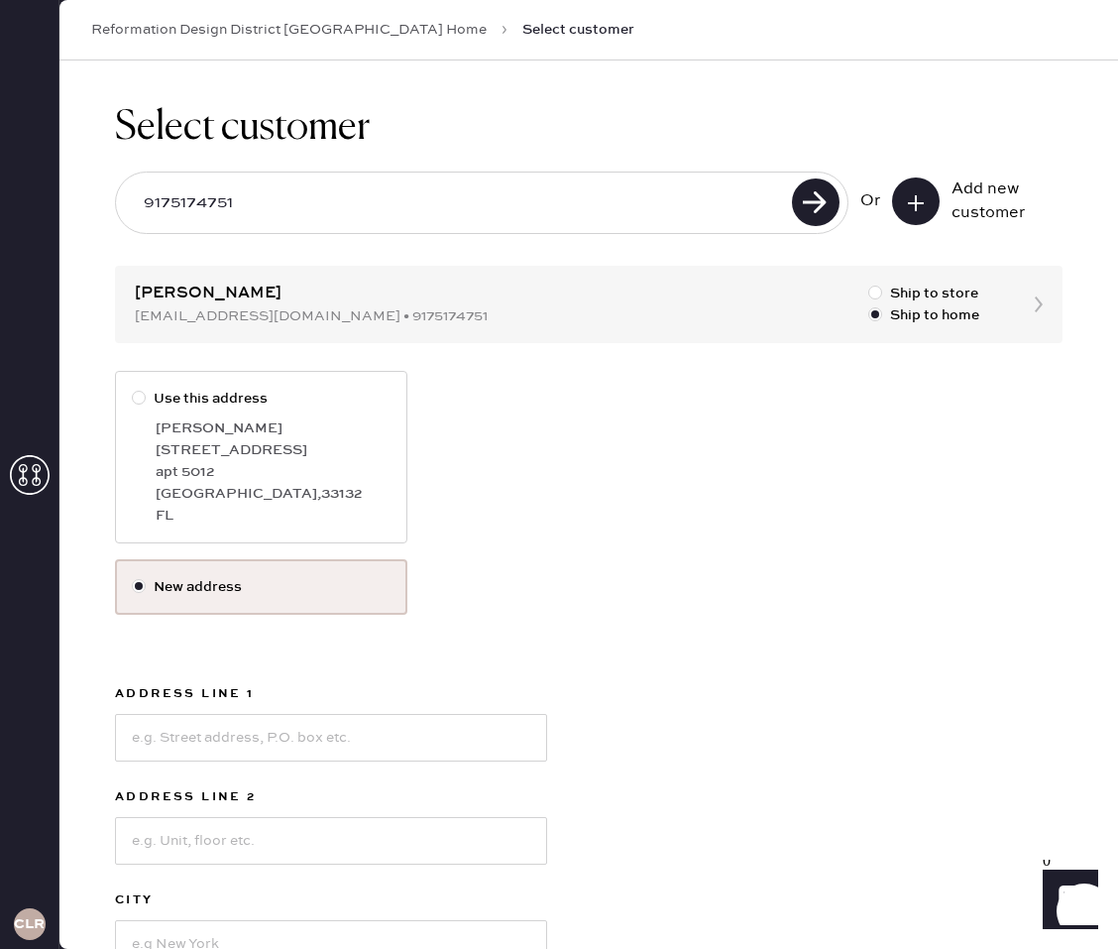
click at [291, 472] on div "apt 5012" at bounding box center [273, 472] width 235 height 22
click at [133, 389] on input "Use this address" at bounding box center [132, 388] width 1 height 1
radio input "true"
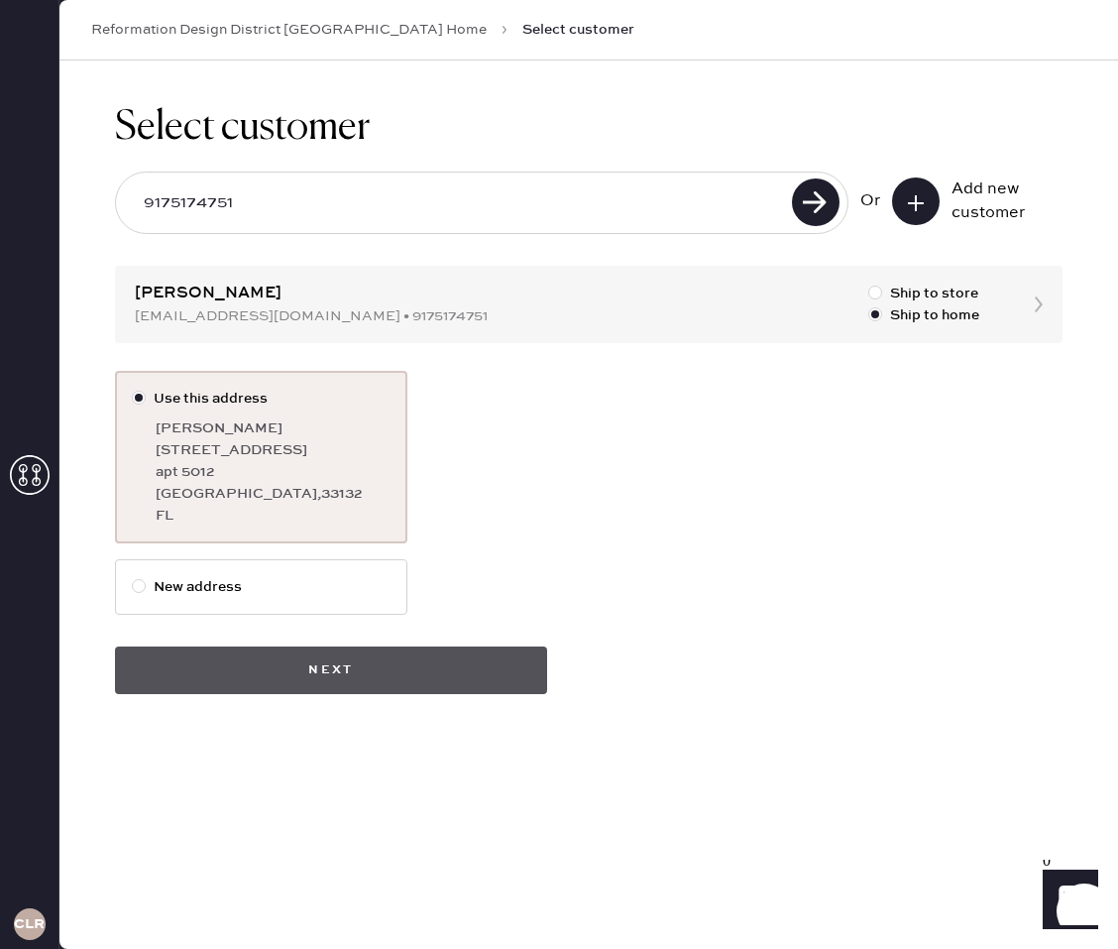
click at [494, 678] on button "Next" at bounding box center [331, 670] width 432 height 48
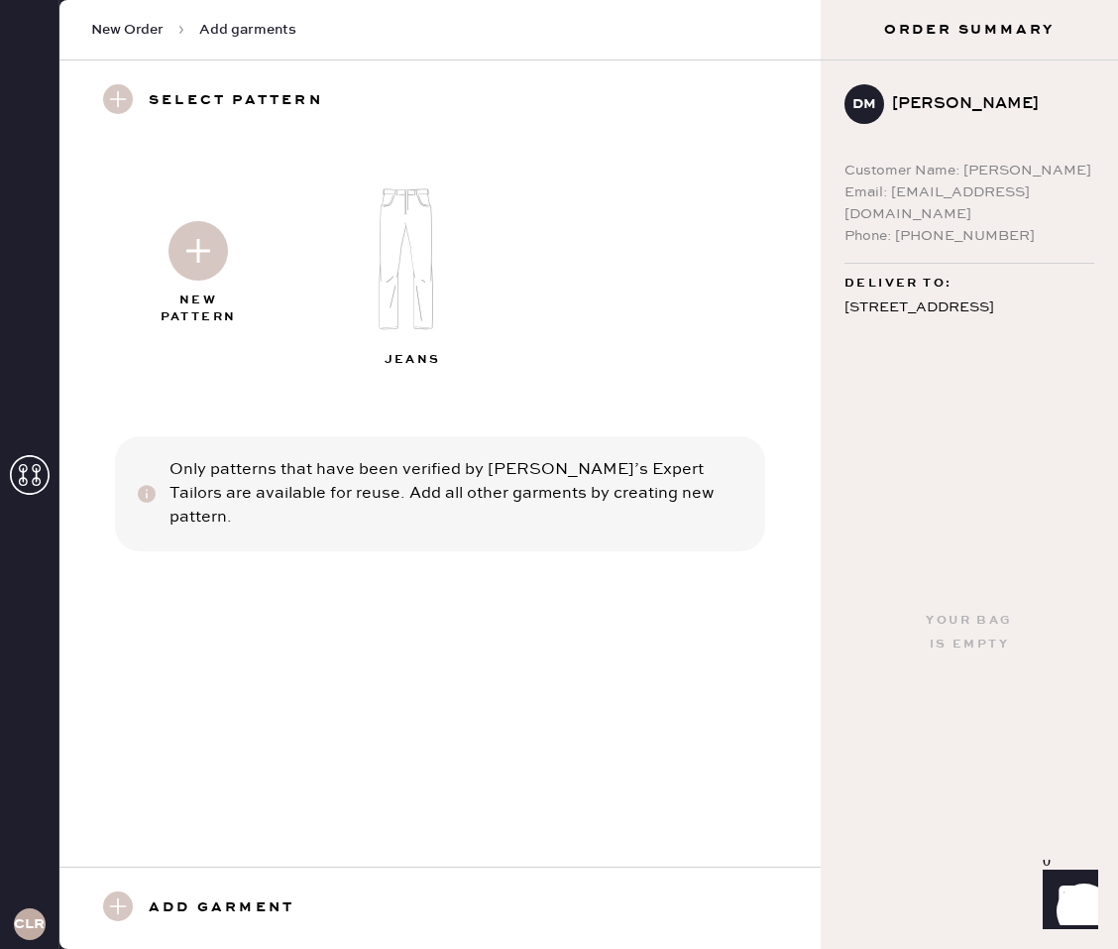
click at [184, 266] on img at bounding box center [198, 250] width 59 height 59
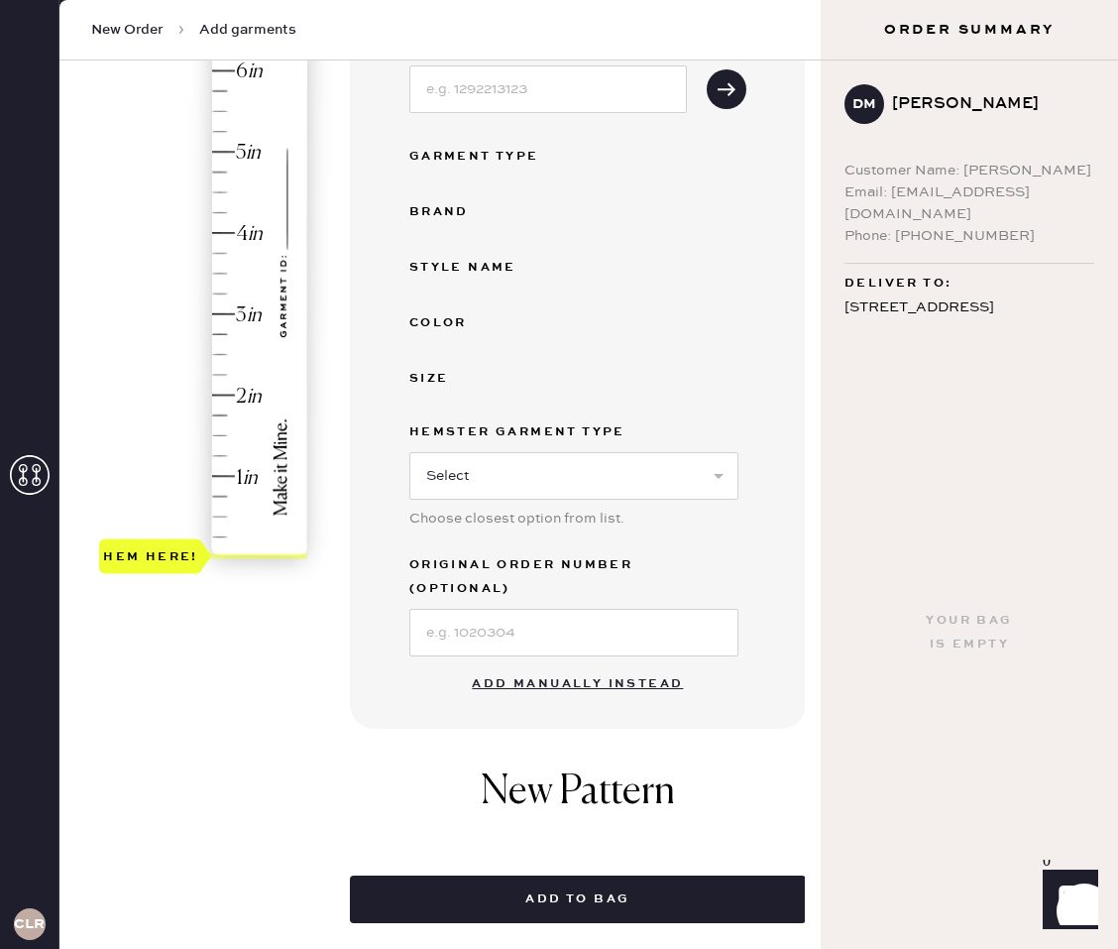
scroll to position [336, 0]
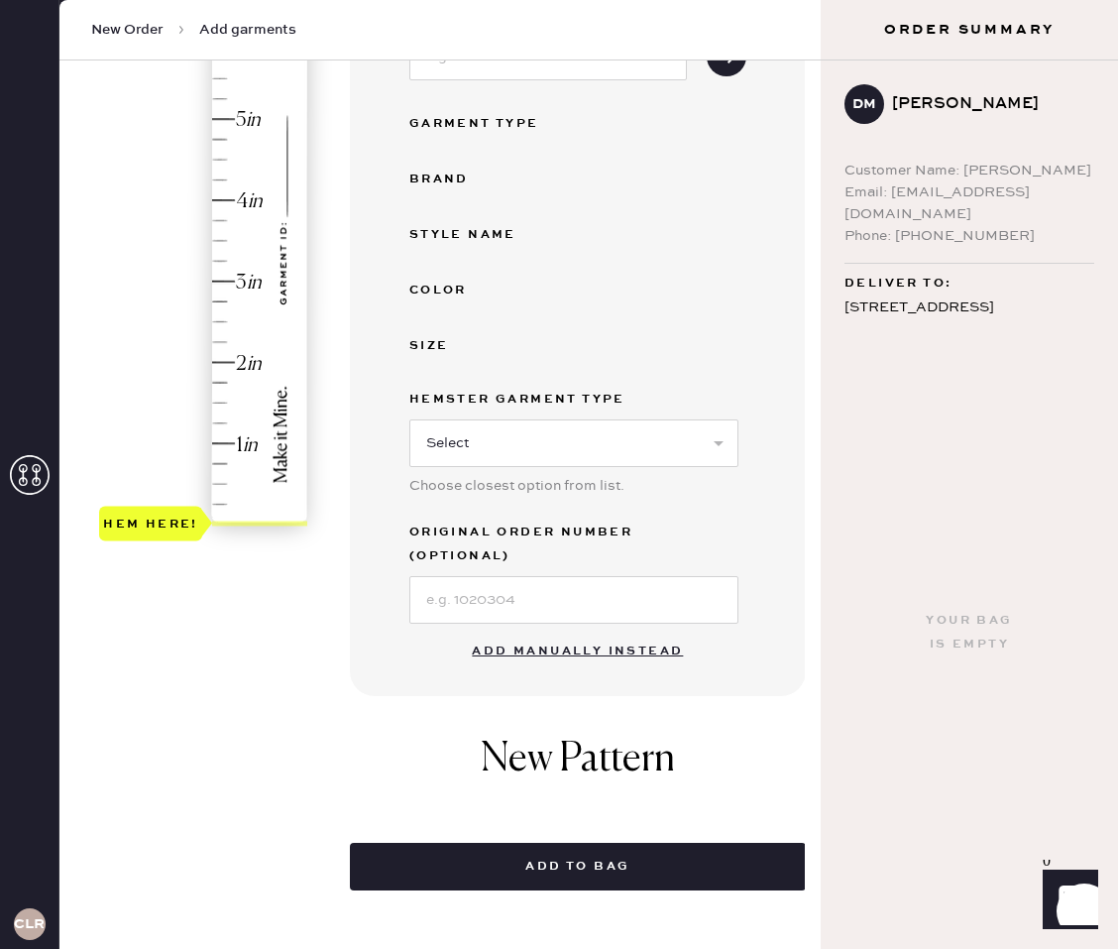
click at [595, 631] on button "Add manually instead" at bounding box center [577, 651] width 235 height 40
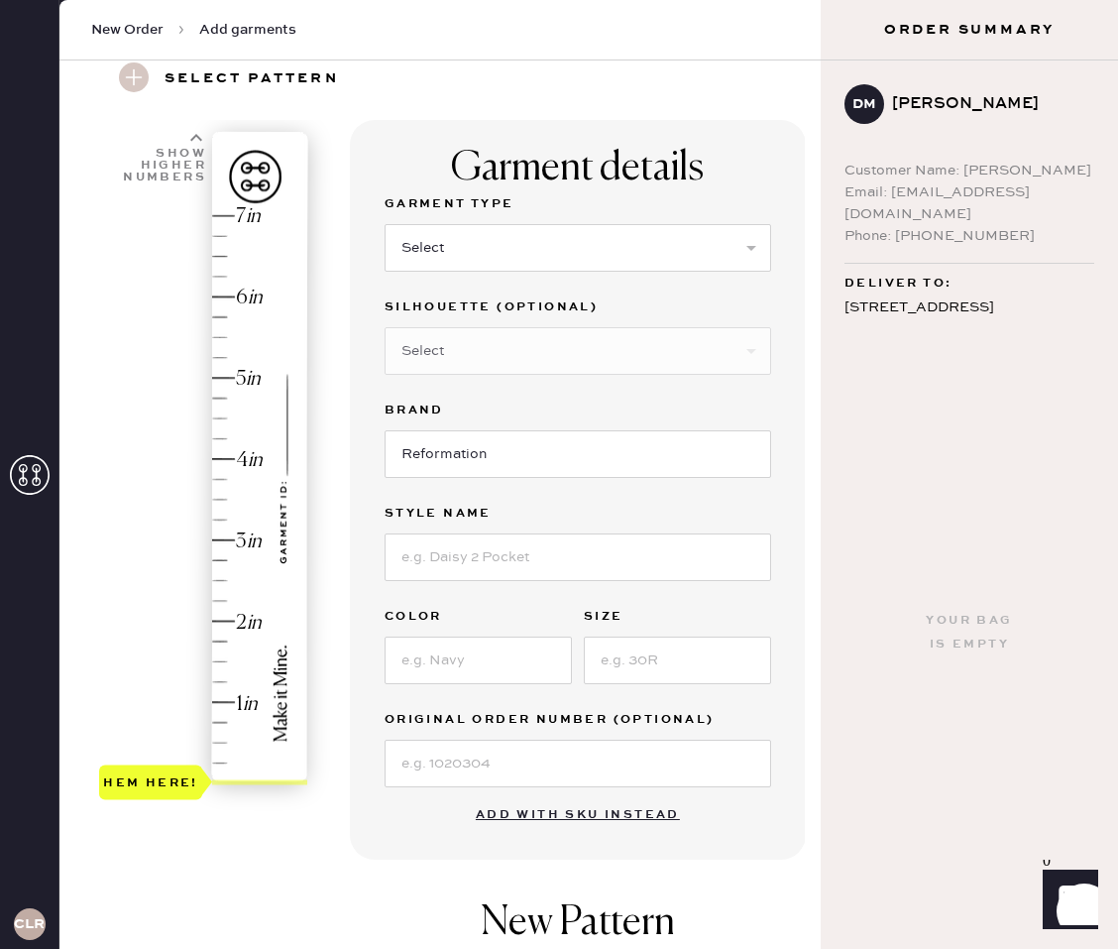
scroll to position [0, 0]
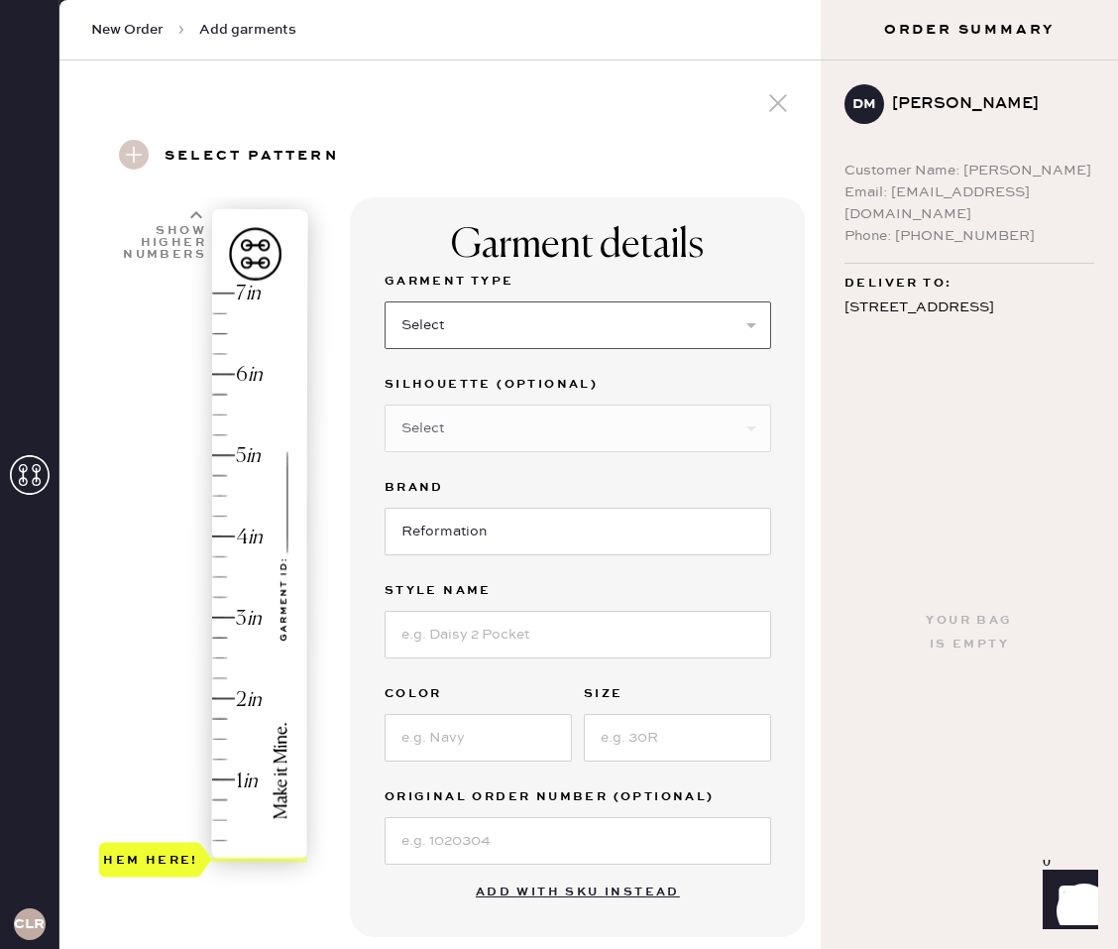
click at [465, 307] on select "Select Basic Skirt Jeans Leggings Pants Shorts Basic Sleeved Dress Basic Sleeve…" at bounding box center [578, 325] width 387 height 48
select select "7"
click at [385, 301] on select "Select Basic Skirt Jeans Leggings Pants Shorts Basic Sleeved Dress Basic Sleeve…" at bounding box center [578, 325] width 387 height 48
click at [516, 638] on input at bounding box center [578, 635] width 387 height 48
type input "[PERSON_NAME] Silk Dress"
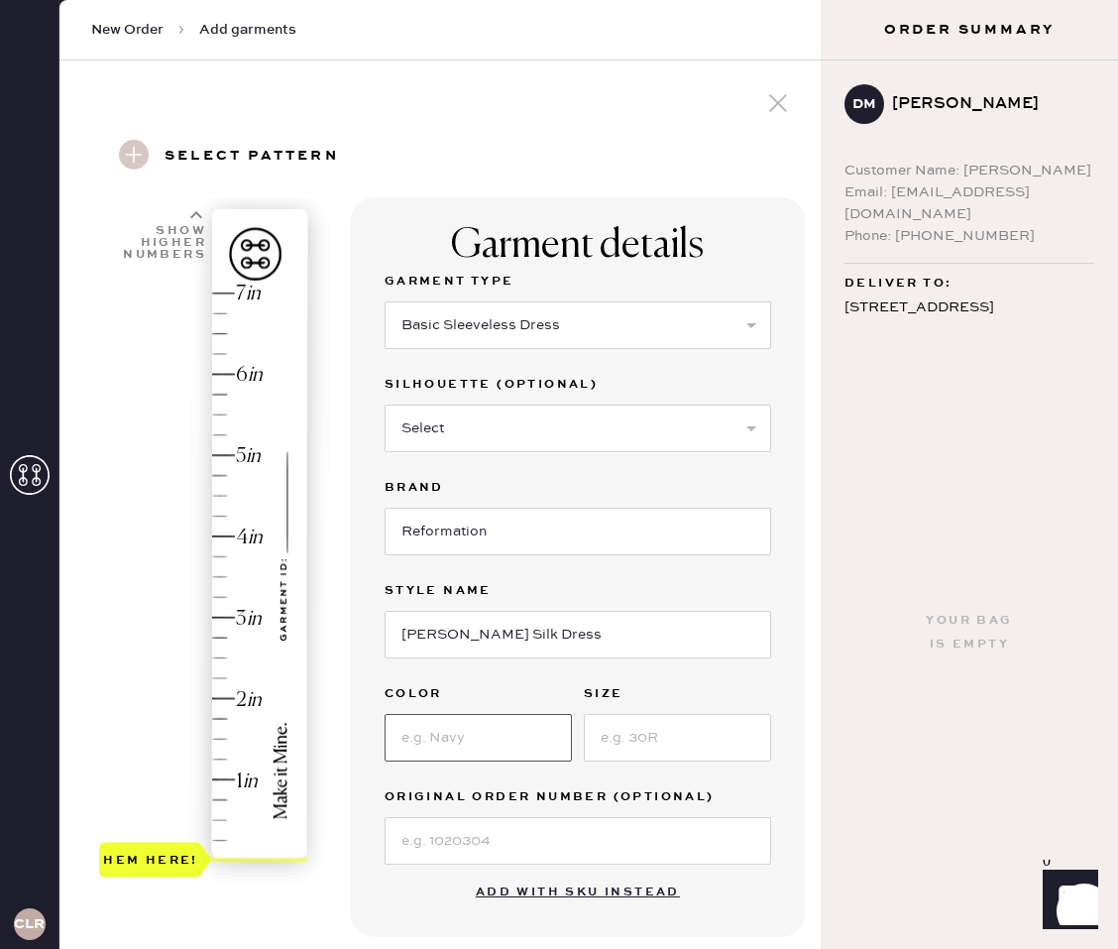
click at [502, 731] on input at bounding box center [478, 738] width 187 height 48
type input "Navy"
click at [669, 735] on input at bounding box center [677, 738] width 187 height 48
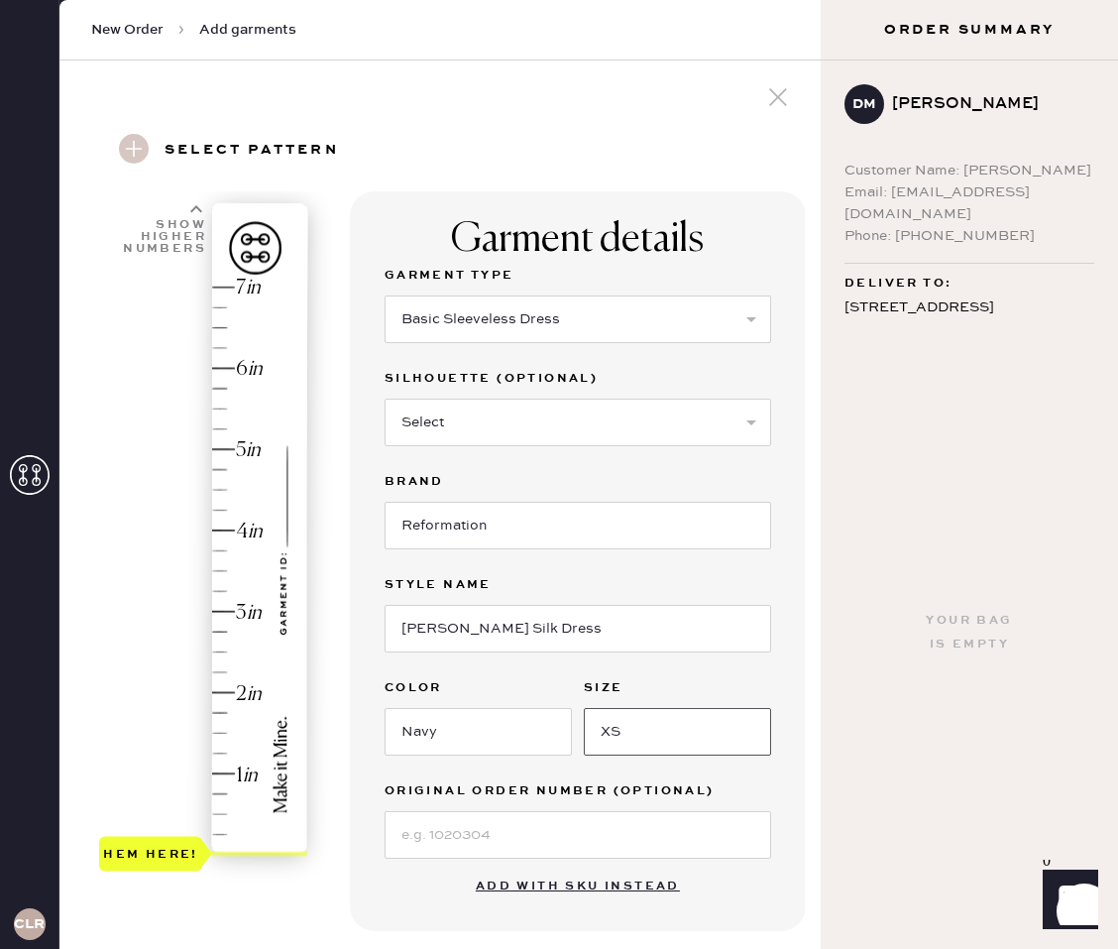
type input "XS"
drag, startPoint x: 920, startPoint y: 728, endPoint x: 851, endPoint y: 747, distance: 71.2
click at [919, 728] on div "Your bag is empty" at bounding box center [969, 632] width 297 height 631
click at [222, 344] on div "Hem here!" at bounding box center [204, 571] width 211 height 585
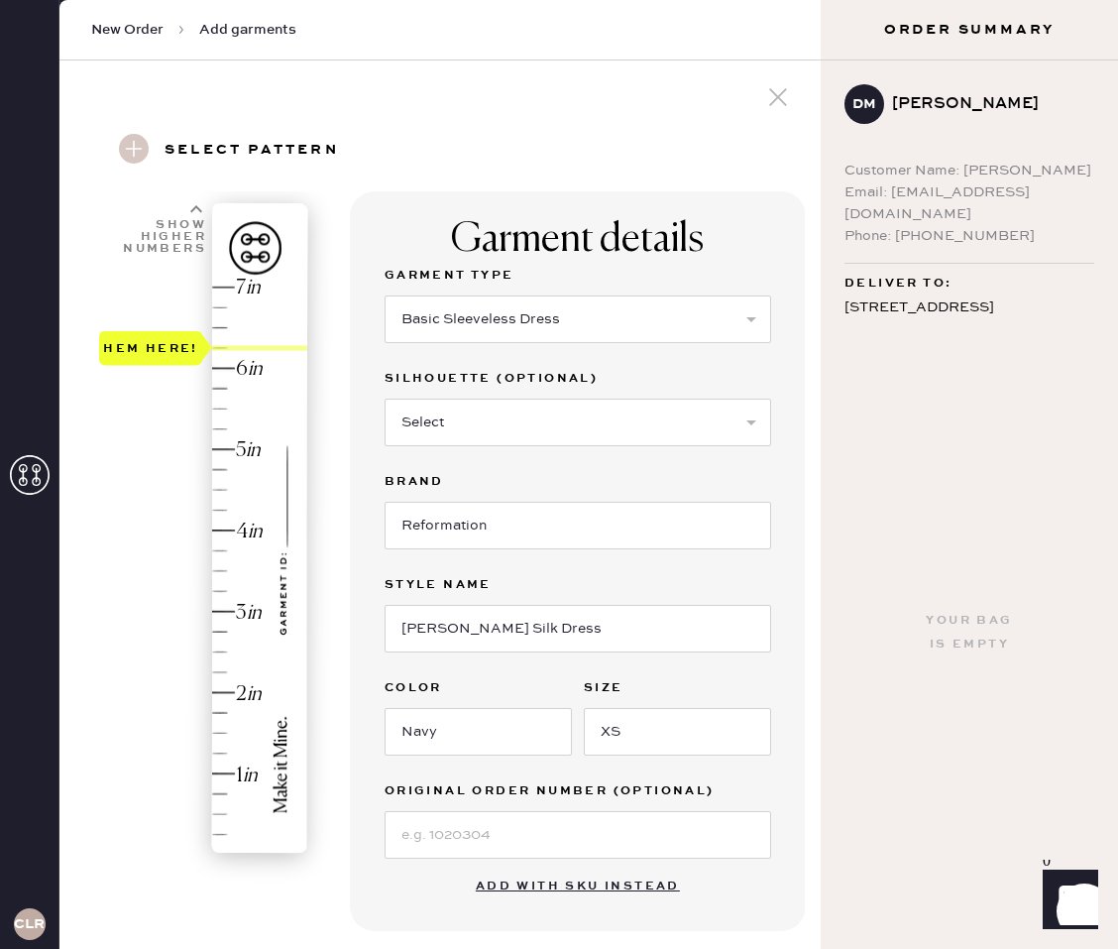
click at [230, 347] on div "Hem here!" at bounding box center [204, 571] width 211 height 585
type input "6"
click at [231, 366] on div "Hem here!" at bounding box center [204, 571] width 211 height 585
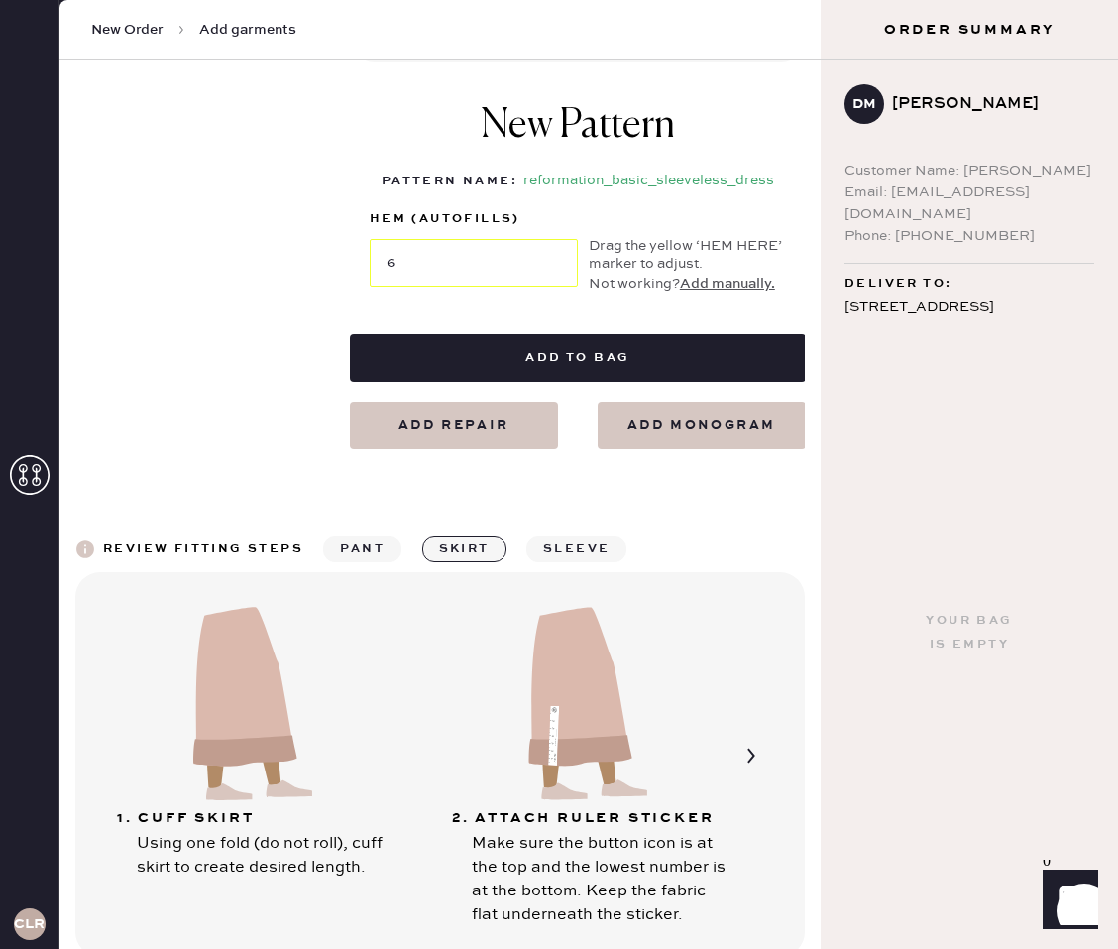
scroll to position [895, 0]
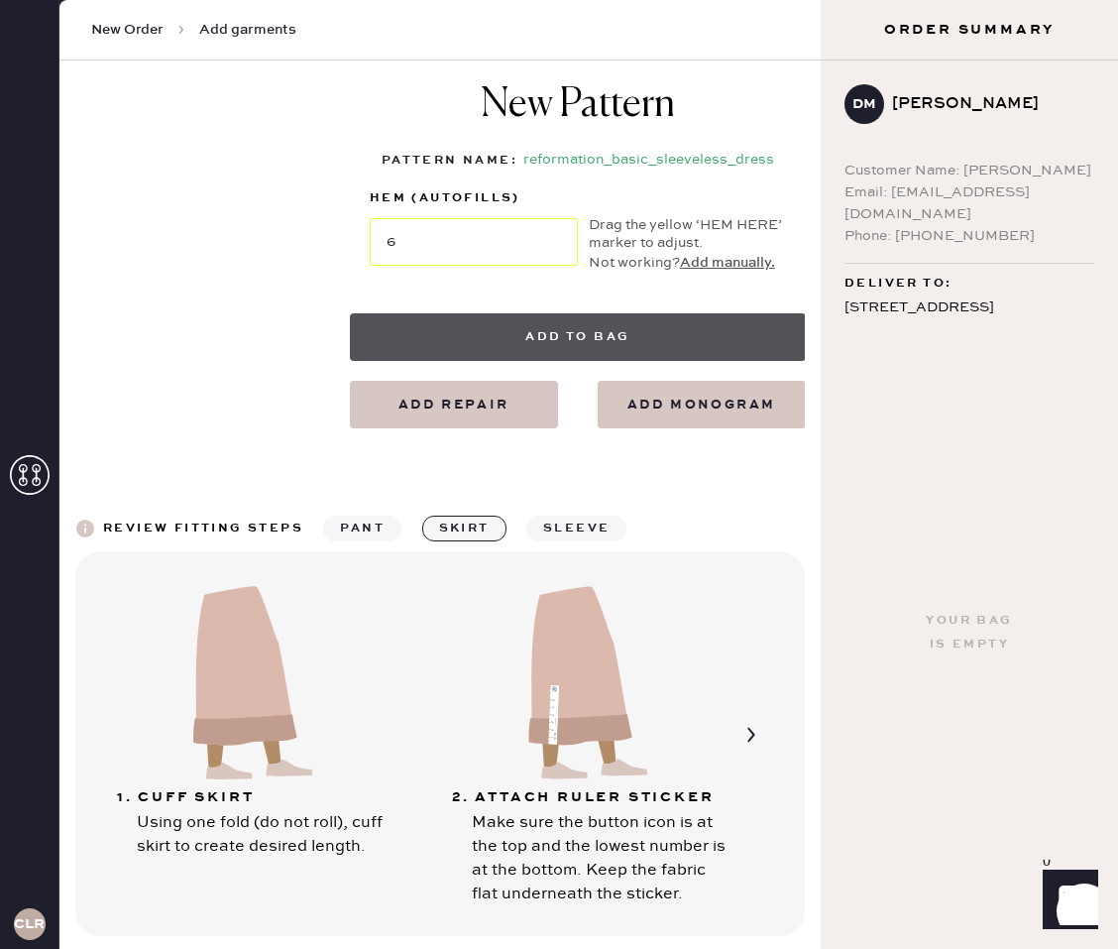
click at [609, 338] on button "Add to bag" at bounding box center [578, 337] width 456 height 48
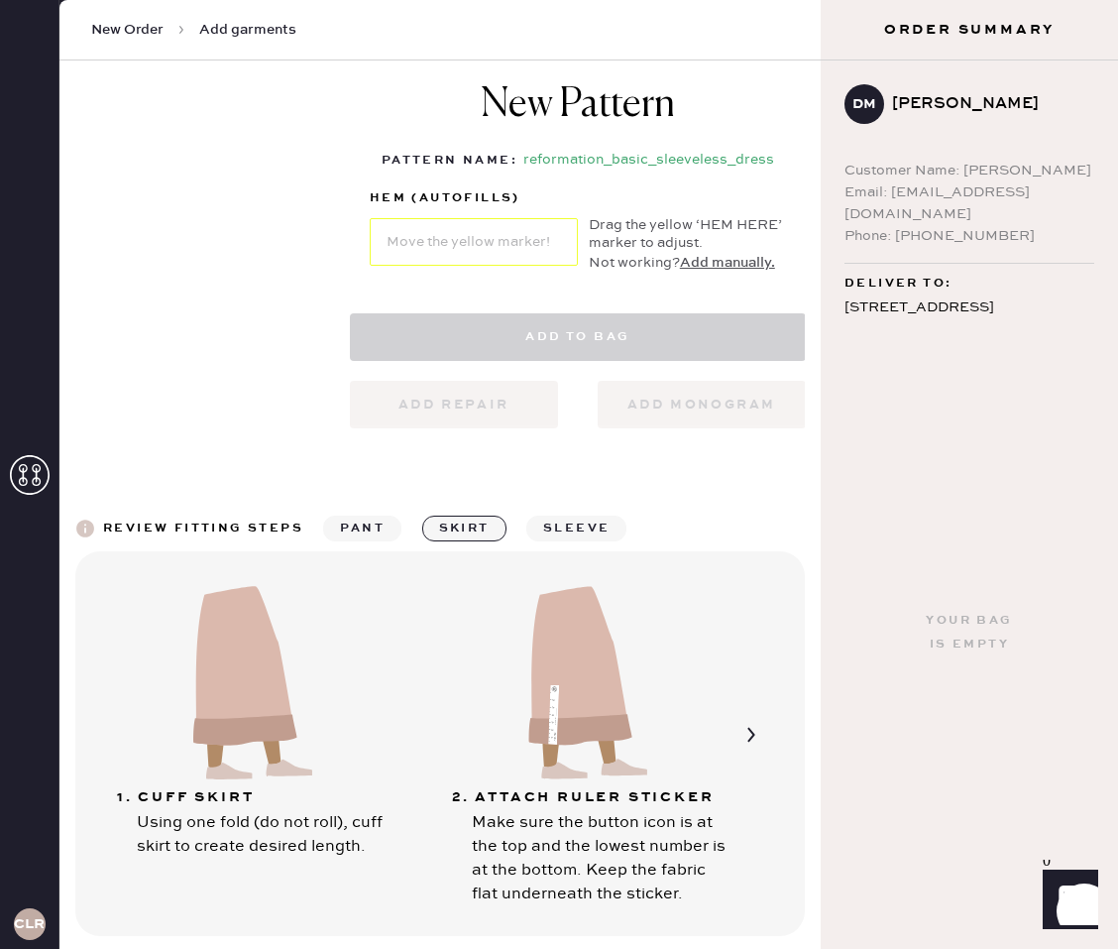
select select "7"
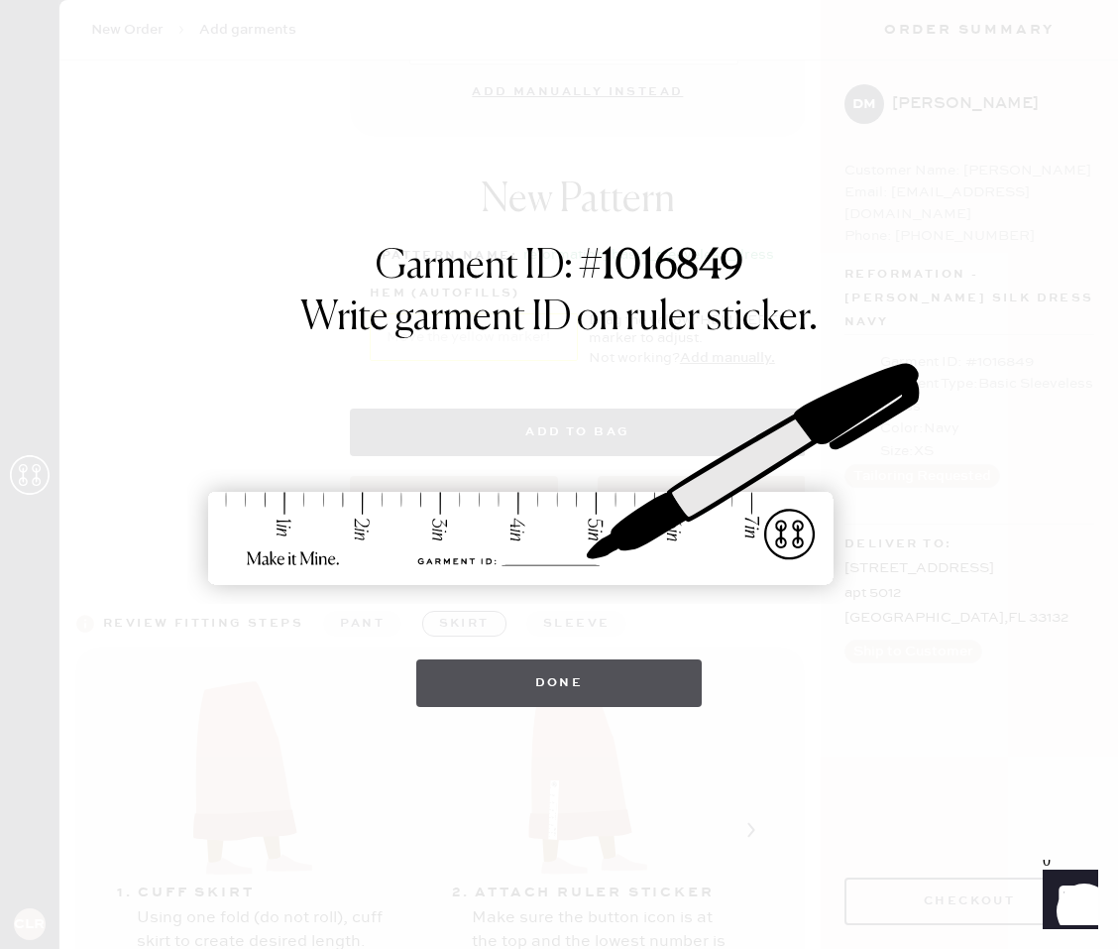
click at [600, 677] on button "Done" at bounding box center [559, 683] width 286 height 48
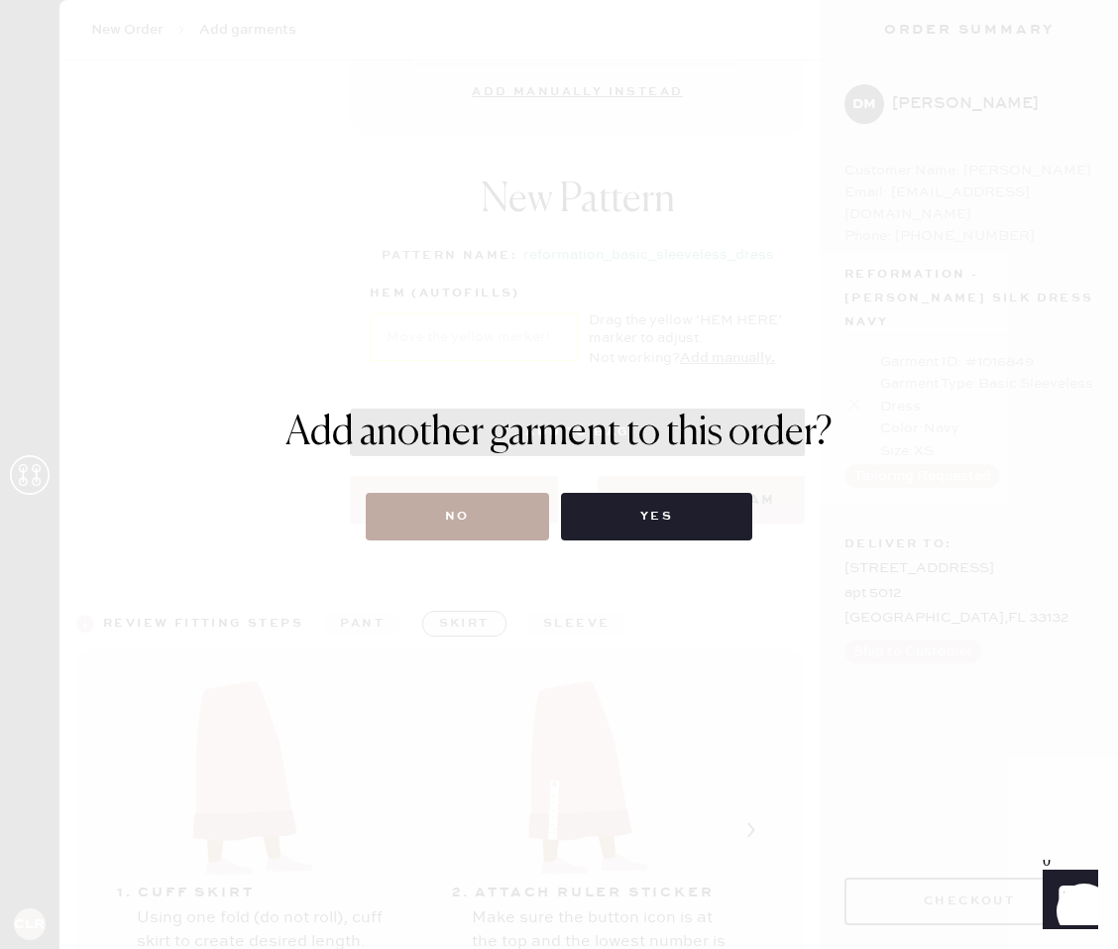
click at [506, 523] on button "No" at bounding box center [457, 517] width 183 height 48
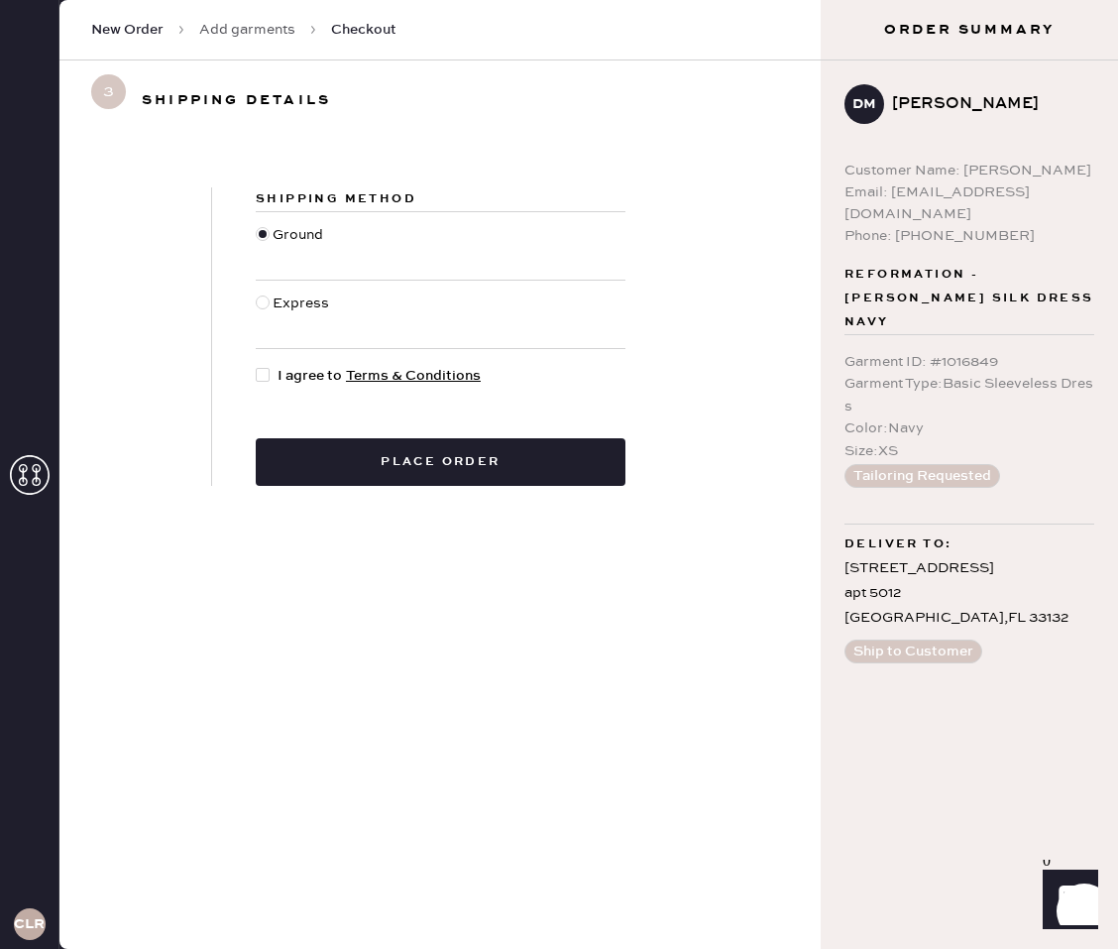
click at [286, 370] on span "I agree to Terms & Conditions" at bounding box center [379, 376] width 203 height 22
click at [257, 366] on input "I agree to Terms & Conditions" at bounding box center [256, 365] width 1 height 1
checkbox input "true"
click at [304, 297] on div "Express" at bounding box center [303, 314] width 61 height 44
click at [257, 293] on input "Express" at bounding box center [256, 292] width 1 height 1
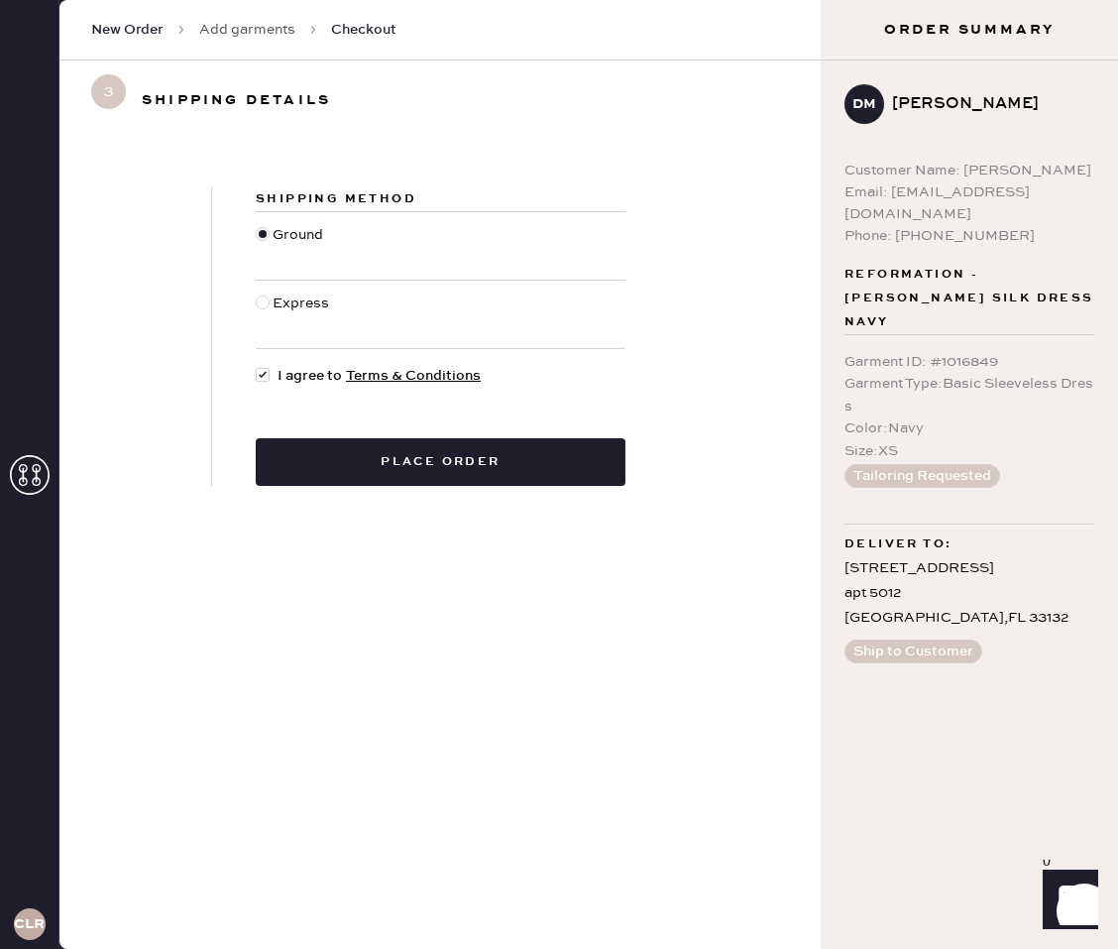
radio input "true"
click at [304, 243] on div "Ground" at bounding box center [301, 246] width 56 height 44
click at [257, 225] on input "Ground" at bounding box center [256, 224] width 1 height 1
radio input "true"
click at [312, 295] on div "Express" at bounding box center [303, 314] width 61 height 44
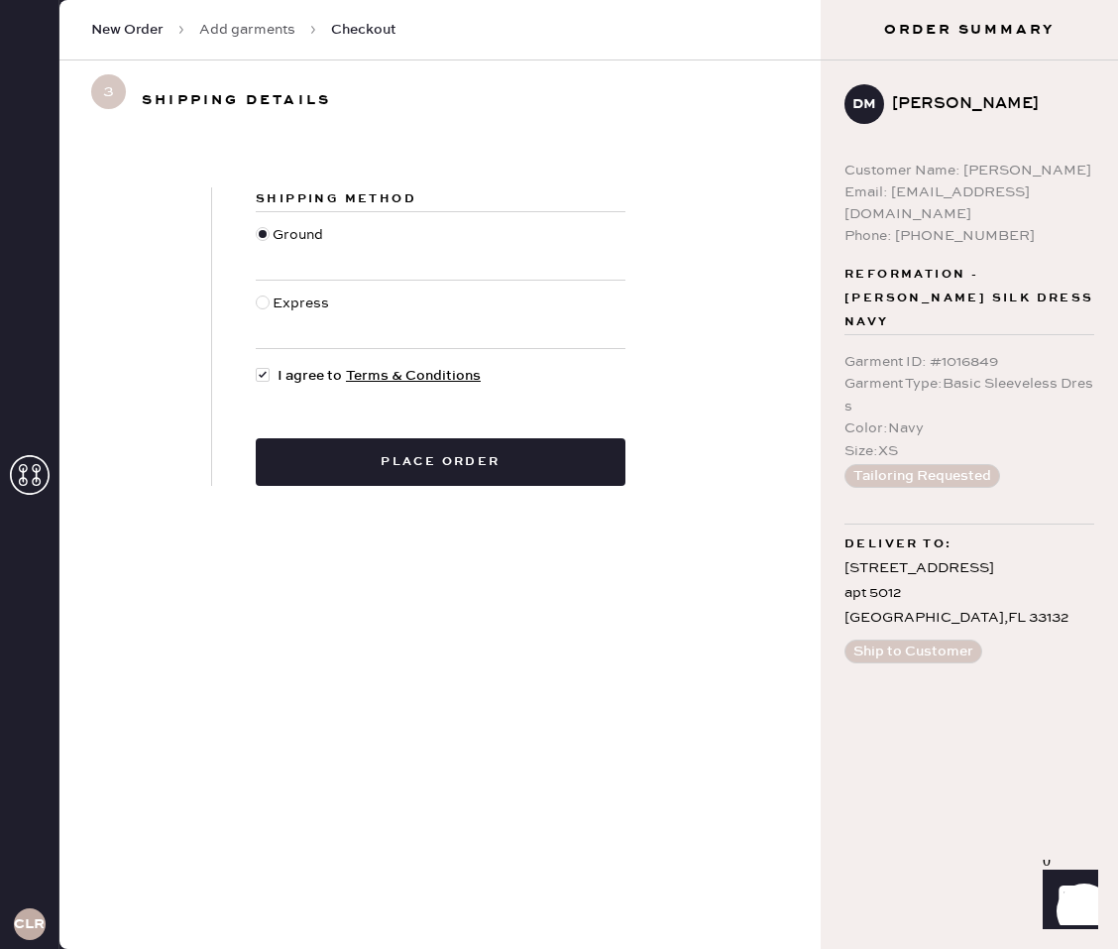
click at [257, 293] on input "Express" at bounding box center [256, 292] width 1 height 1
radio input "true"
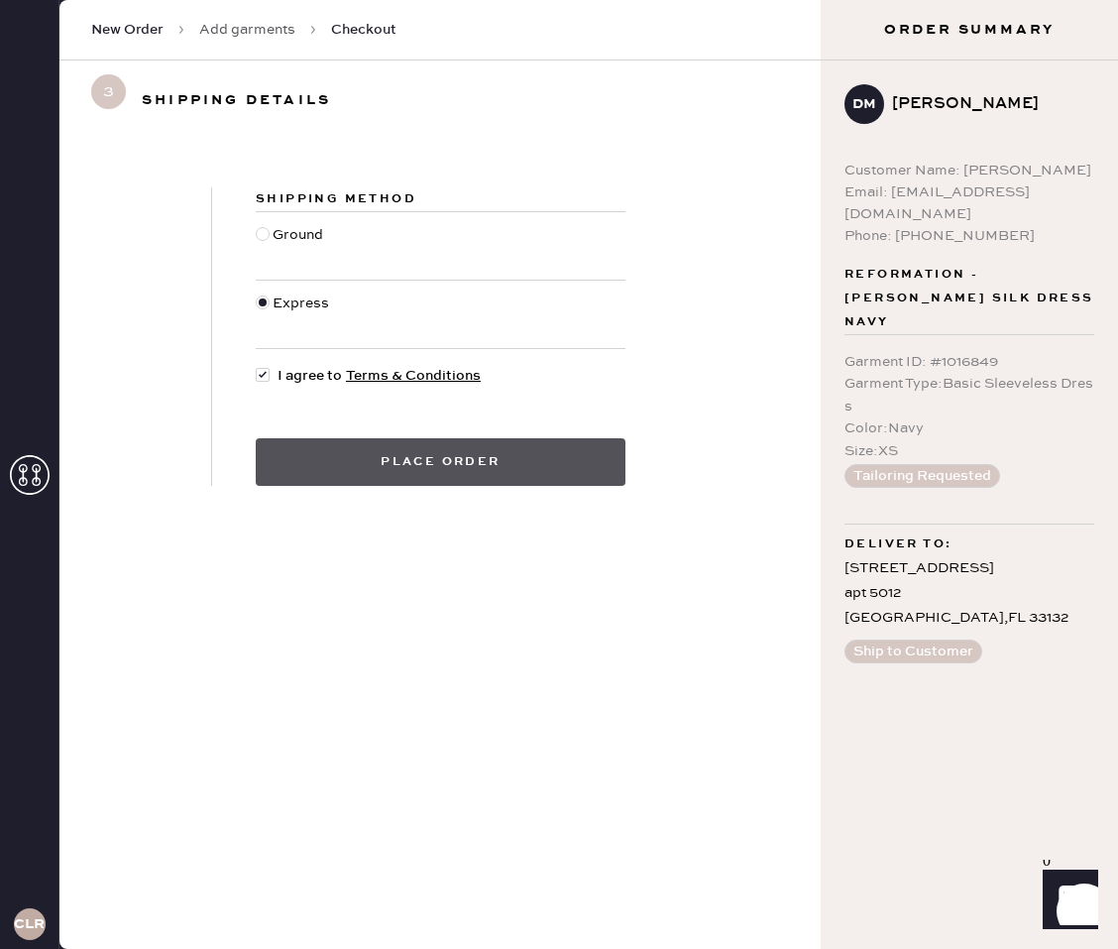
click at [508, 459] on button "Place order" at bounding box center [441, 462] width 370 height 48
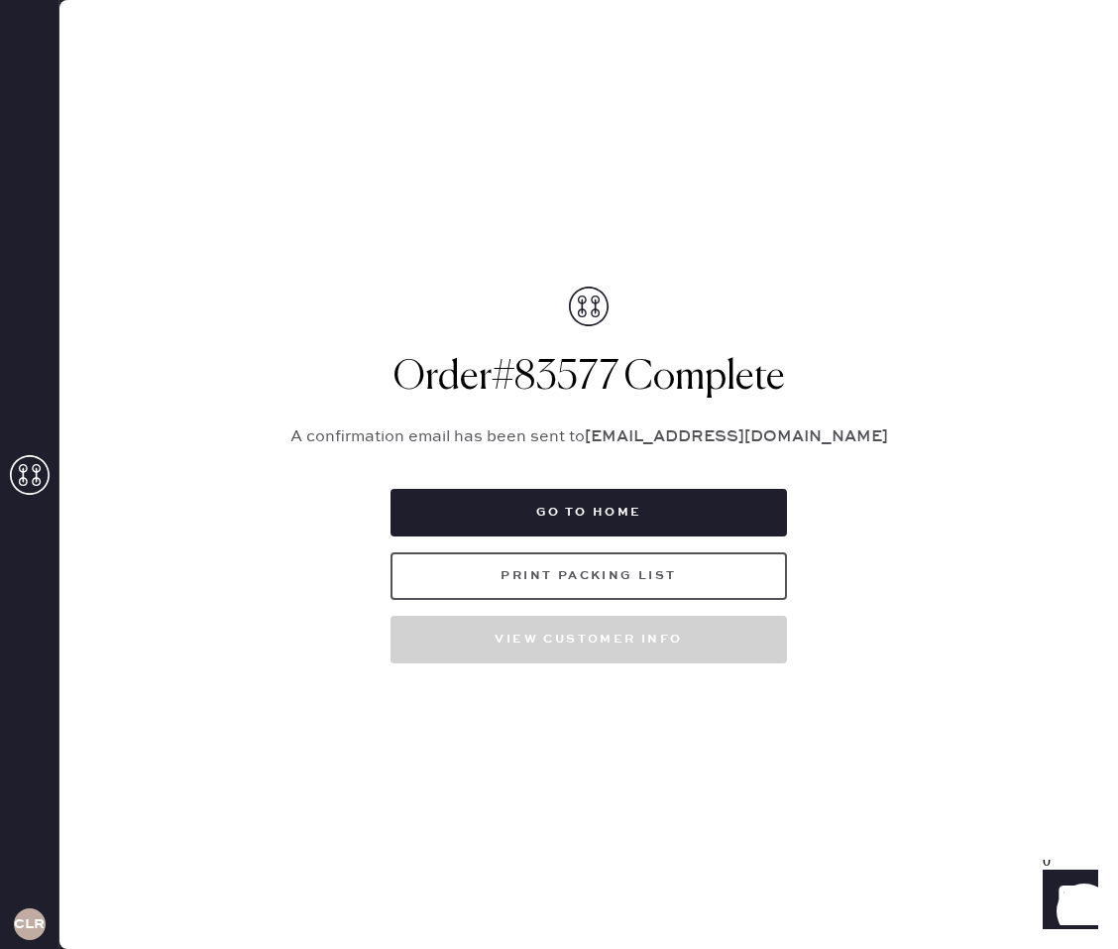
click at [739, 581] on button "Print Packing List" at bounding box center [589, 576] width 396 height 48
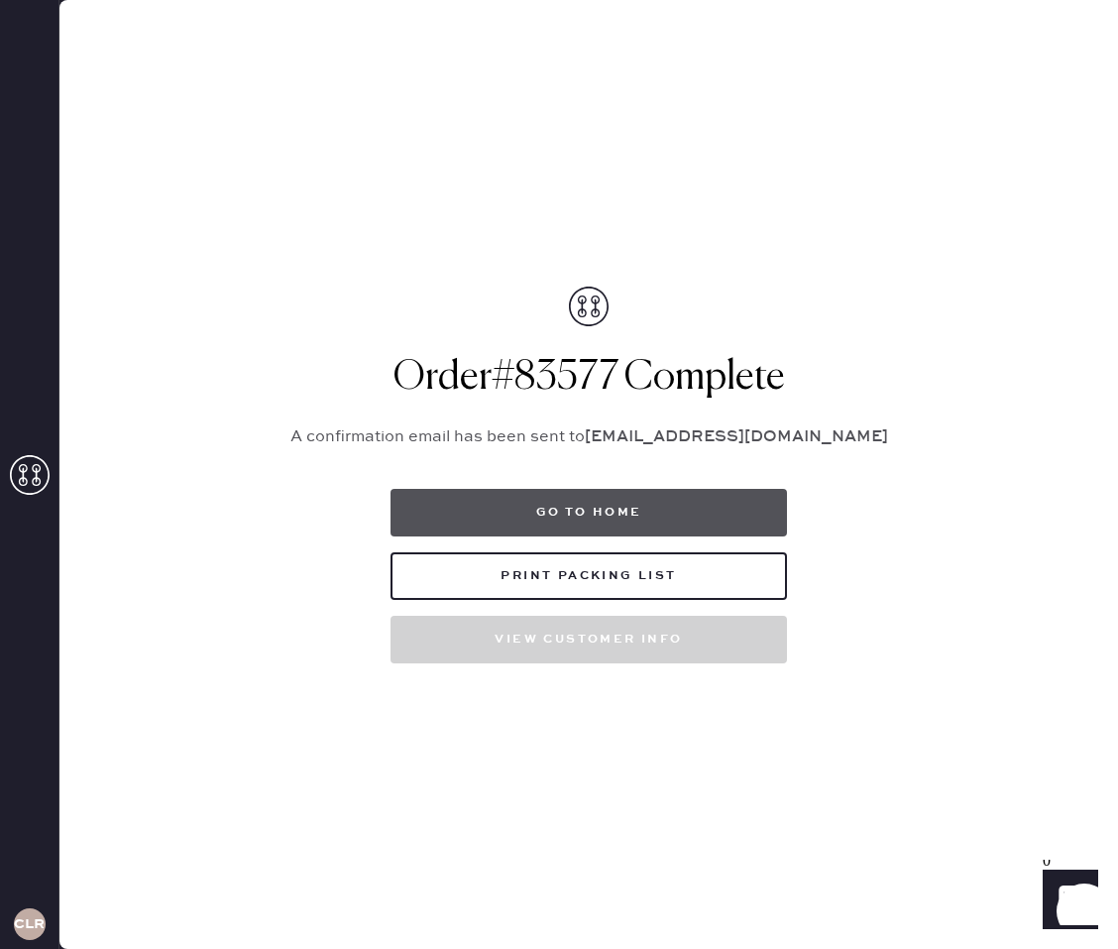
click at [683, 492] on button "Go to home" at bounding box center [589, 513] width 396 height 48
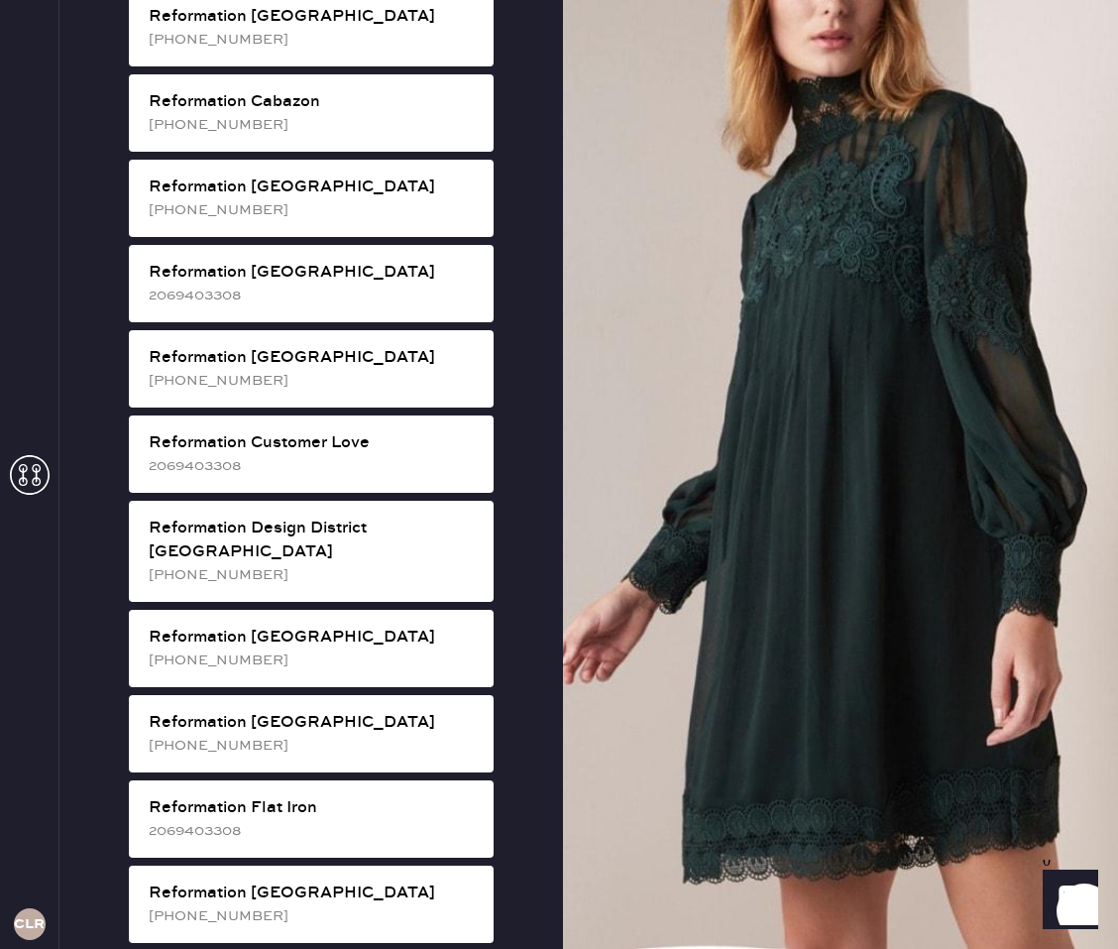
scroll to position [663, 0]
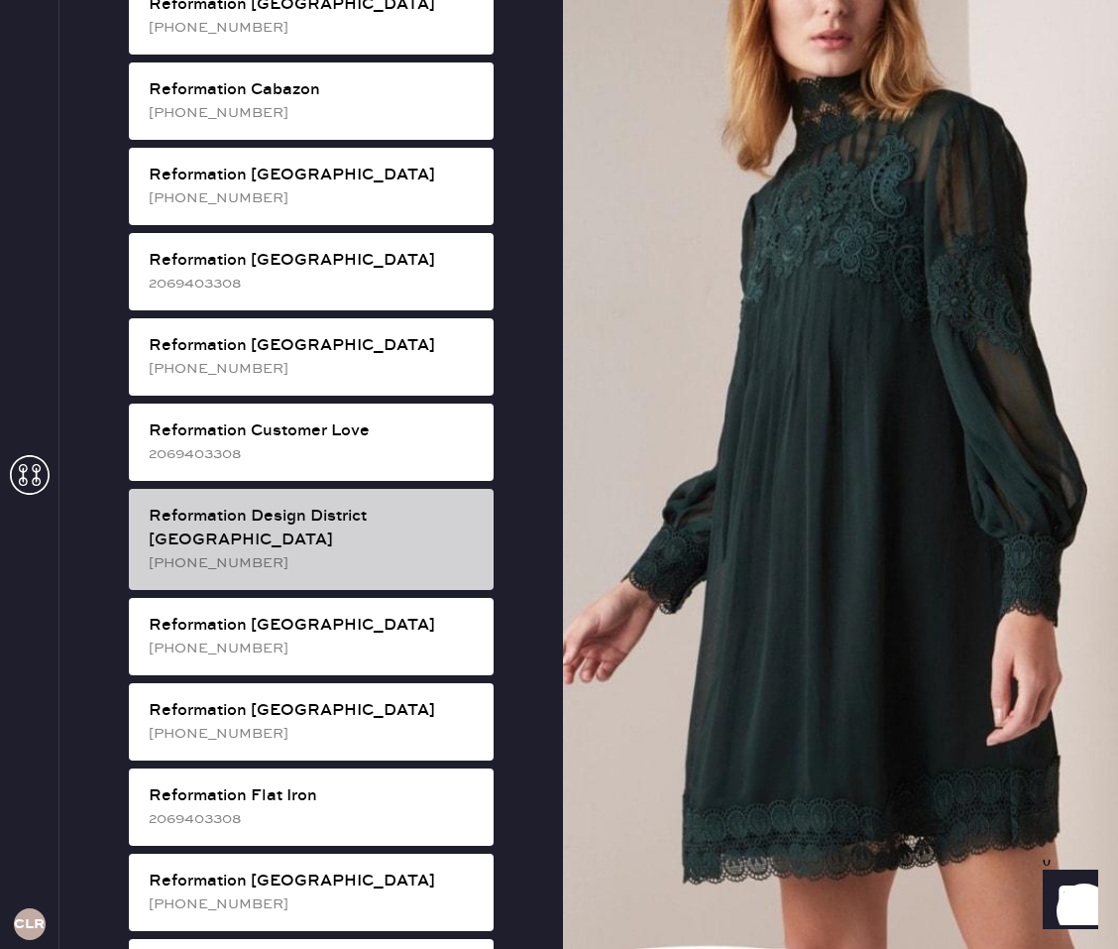
click at [421, 505] on div "Reformation Design District [GEOGRAPHIC_DATA]" at bounding box center [313, 529] width 329 height 48
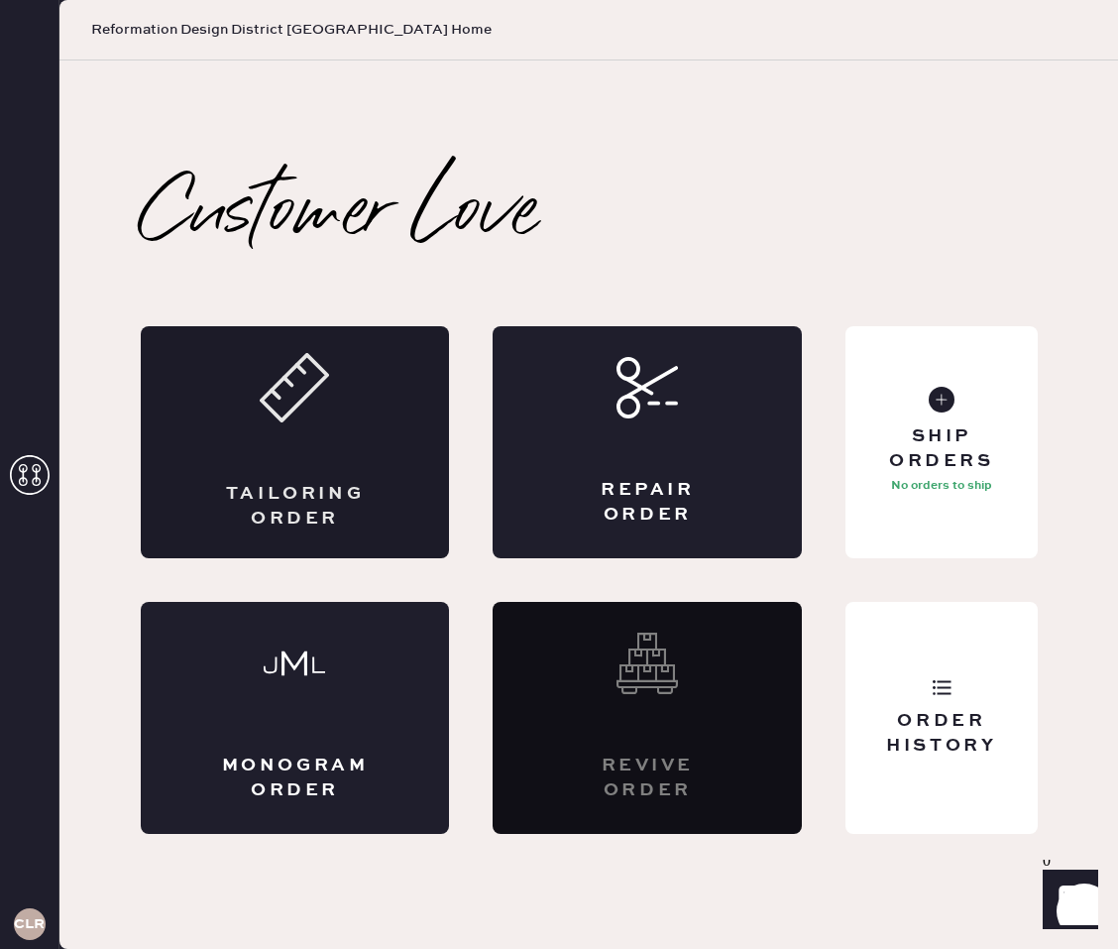
scroll to position [0, 0]
click at [953, 457] on div "Ship Orders" at bounding box center [941, 449] width 160 height 50
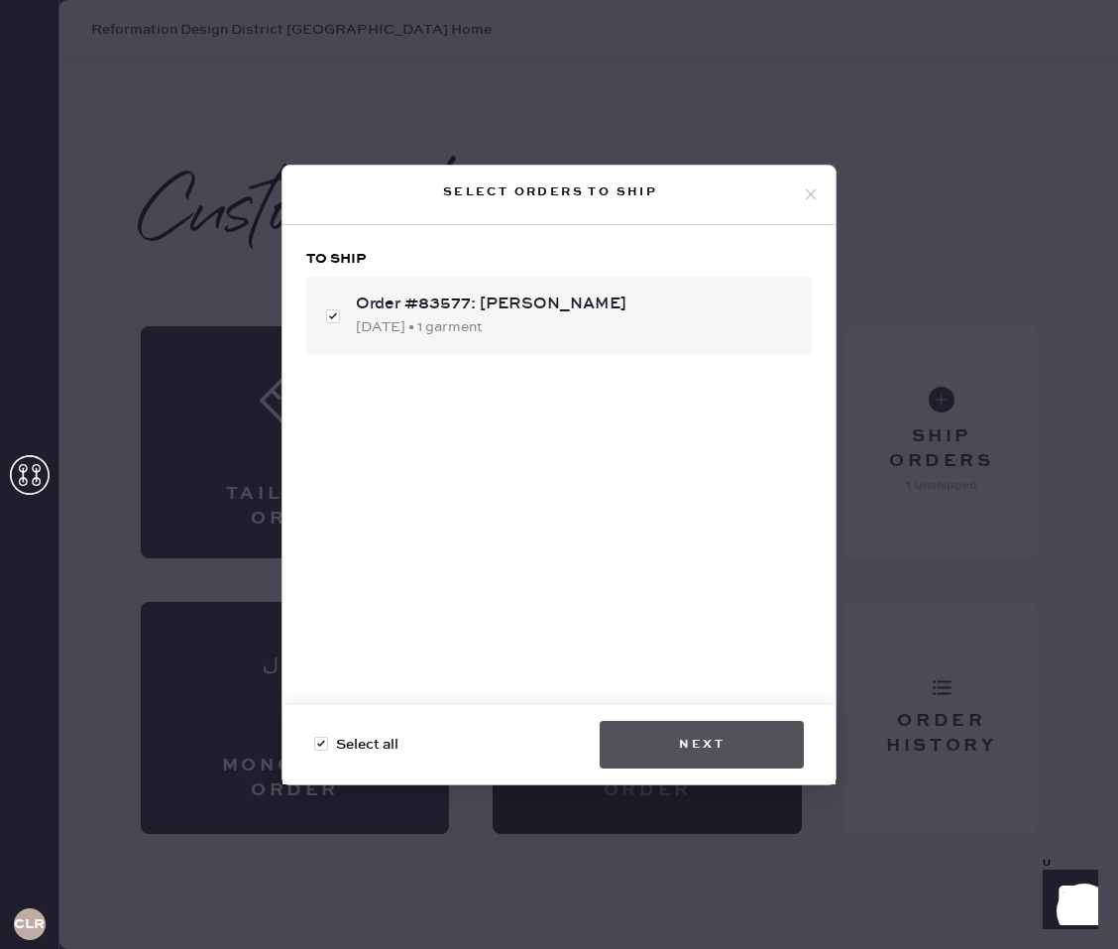
click at [752, 752] on button "Next" at bounding box center [702, 745] width 204 height 48
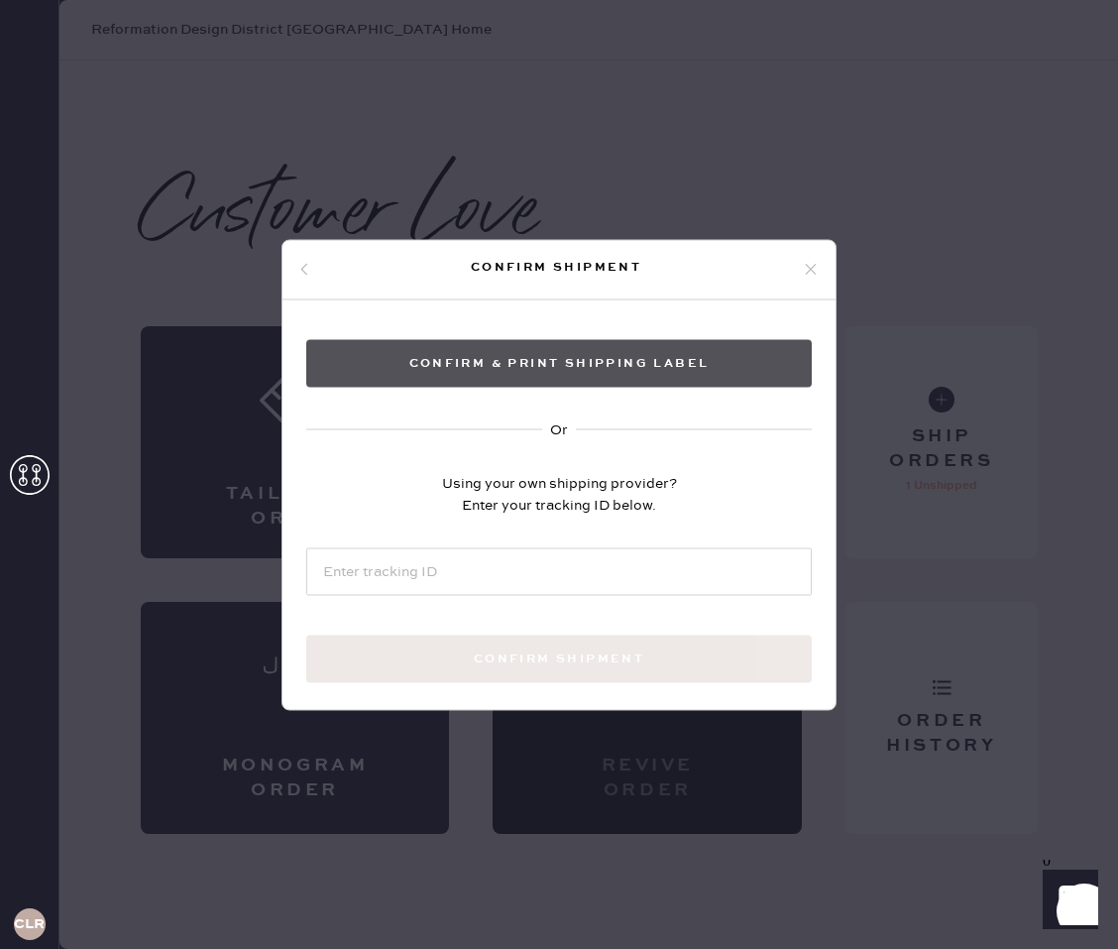
click at [716, 358] on button "Confirm & Print shipping label" at bounding box center [559, 363] width 506 height 48
